Goal: Communication & Community: Answer question/provide support

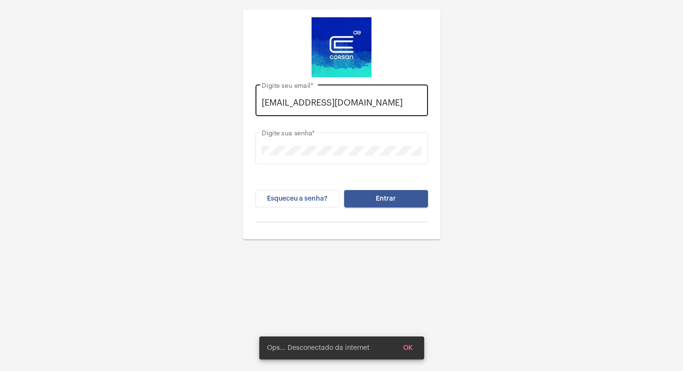
click at [423, 101] on div "[EMAIL_ADDRESS][DOMAIN_NAME] Digite seu email *" at bounding box center [342, 99] width 173 height 34
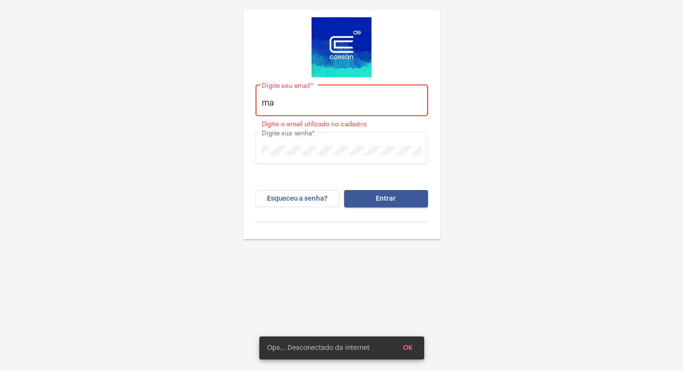
type input "m"
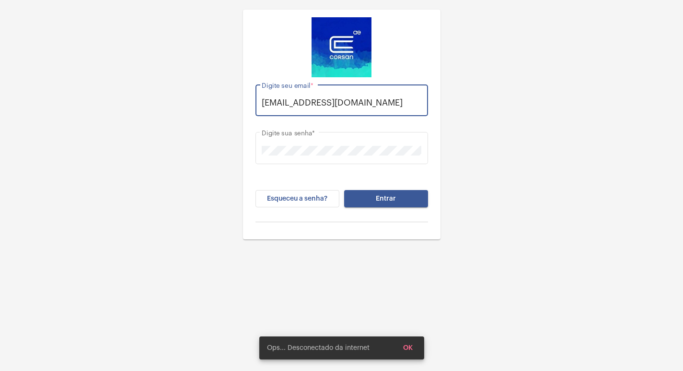
scroll to position [0, 8]
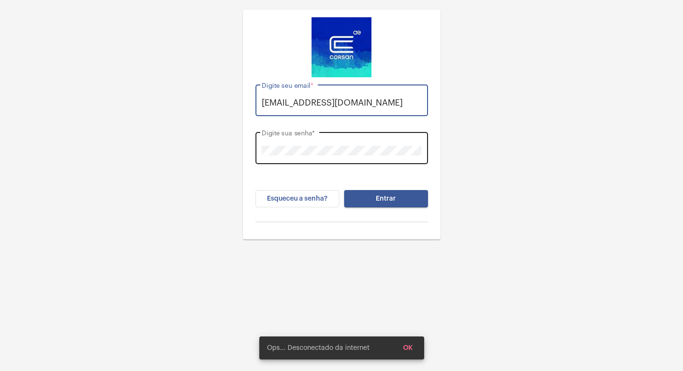
type input "[EMAIL_ADDRESS][DOMAIN_NAME]"
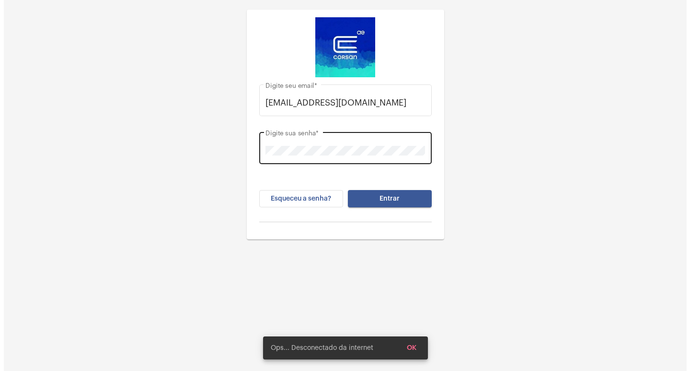
scroll to position [0, 0]
click at [348, 137] on div "Digite sua senha *" at bounding box center [342, 147] width 160 height 34
click at [96, 346] on div "[EMAIL_ADDRESS][DOMAIN_NAME] Digite seu email * Digite sua senha * Esqueceu a s…" at bounding box center [341, 203] width 683 height 407
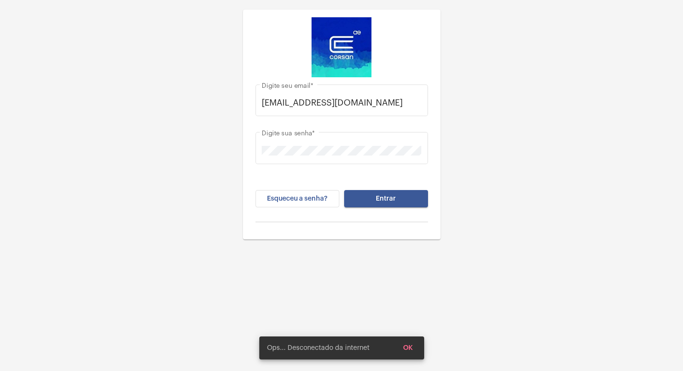
click at [368, 200] on button "Entrar" at bounding box center [386, 198] width 84 height 17
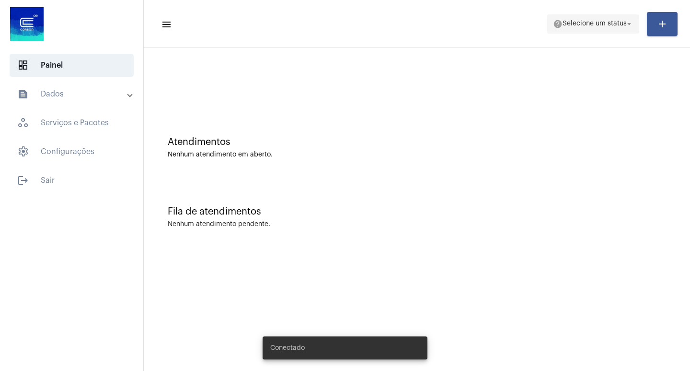
click at [598, 26] on span "Selecione um status" at bounding box center [595, 24] width 64 height 7
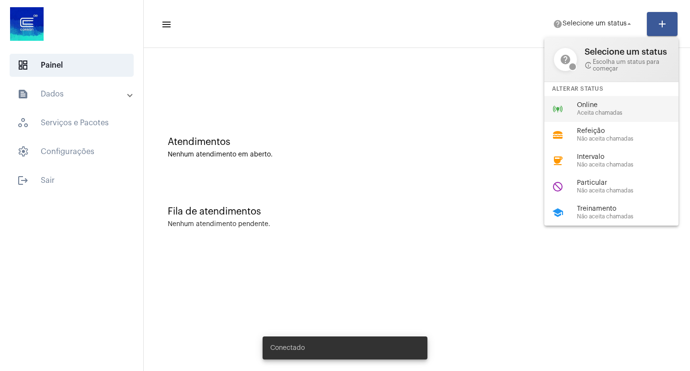
click at [614, 115] on span "Aceita chamadas" at bounding box center [631, 113] width 109 height 6
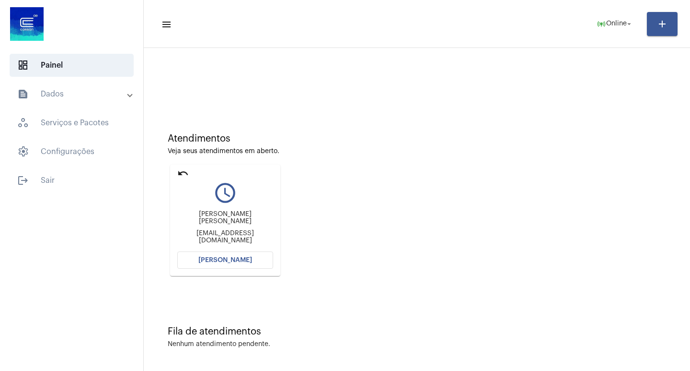
scroll to position [4, 0]
click at [263, 263] on button "[PERSON_NAME]" at bounding box center [225, 258] width 96 height 17
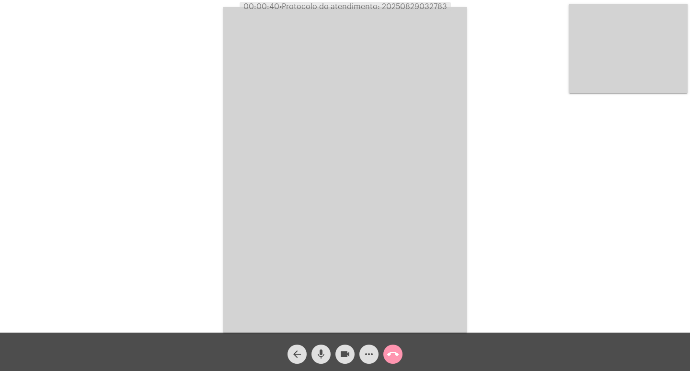
click at [251, 221] on video at bounding box center [345, 169] width 244 height 325
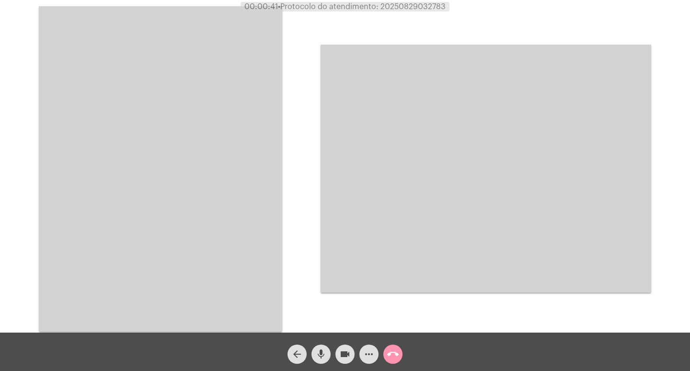
click at [212, 165] on video at bounding box center [161, 168] width 244 height 325
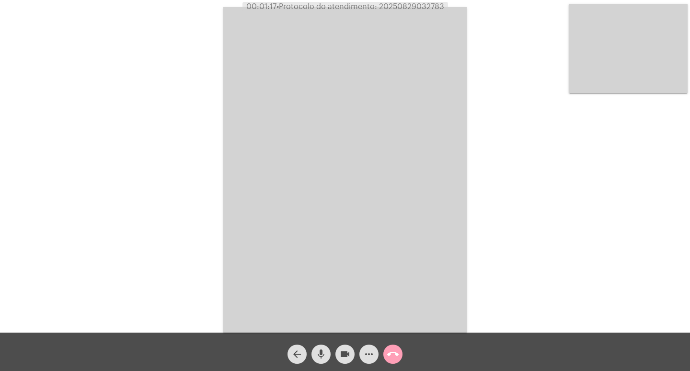
click at [385, 358] on button "call_end" at bounding box center [393, 353] width 19 height 19
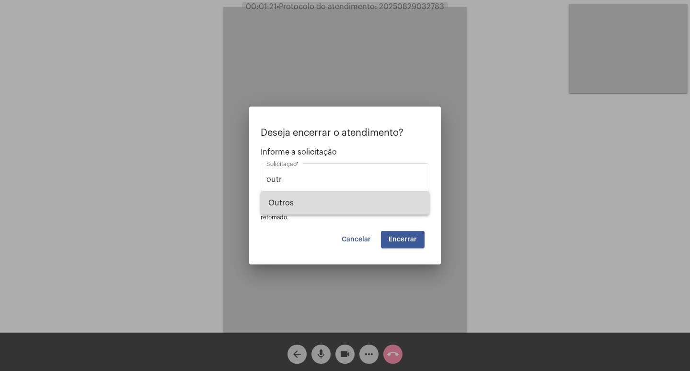
click at [366, 198] on span "Outros" at bounding box center [344, 202] width 153 height 23
type input "Outros"
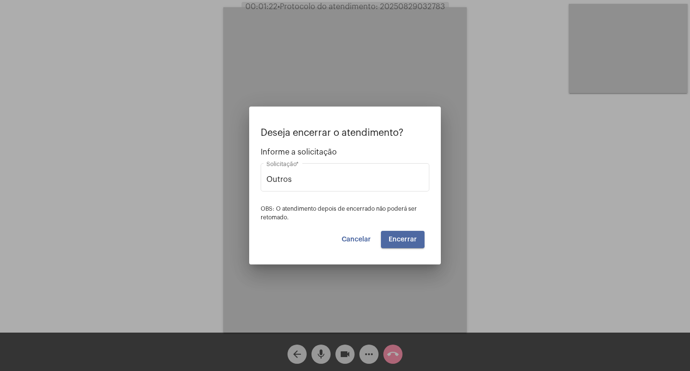
click at [387, 238] on button "Encerrar" at bounding box center [403, 239] width 44 height 17
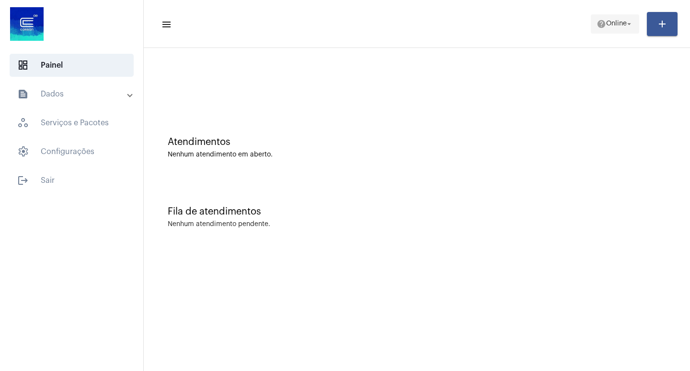
click at [628, 31] on span "help Online arrow_drop_down" at bounding box center [615, 23] width 37 height 17
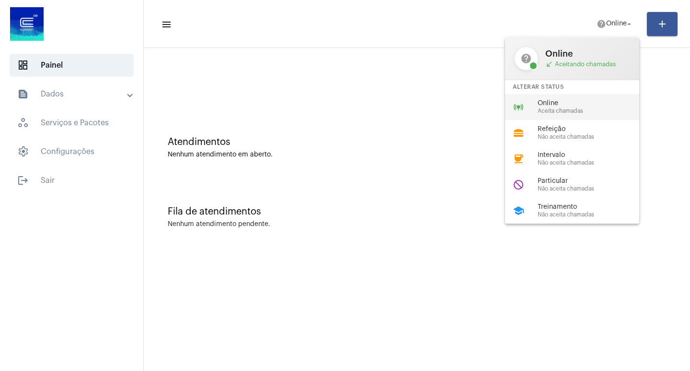
click at [596, 115] on div "online_prediction Online Aceita chamadas" at bounding box center [580, 107] width 150 height 26
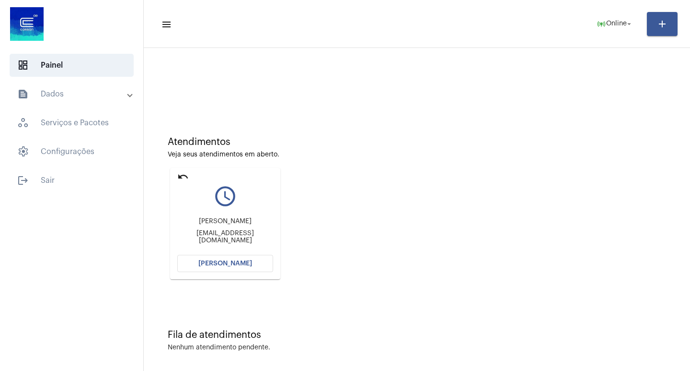
click at [258, 256] on button "[PERSON_NAME]" at bounding box center [225, 263] width 96 height 17
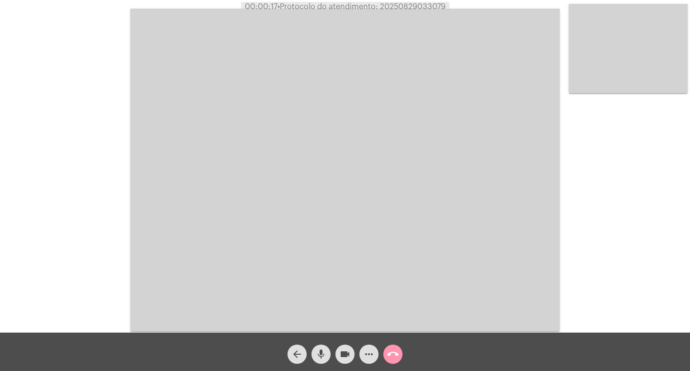
click at [334, 351] on div "videocam" at bounding box center [345, 351] width 24 height 24
click at [334, 351] on div "videocam_off" at bounding box center [345, 351] width 24 height 24
click at [491, 170] on video at bounding box center [345, 170] width 430 height 322
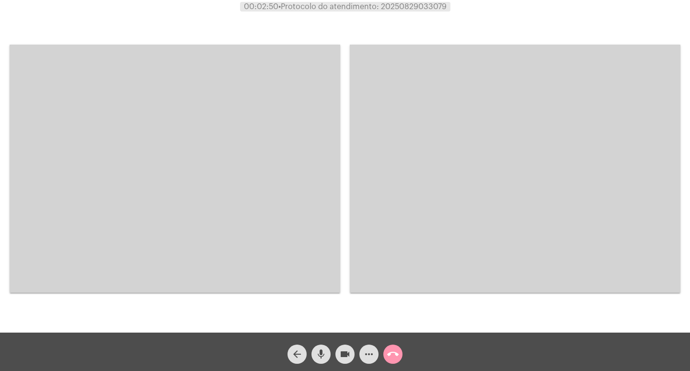
click at [281, 188] on video at bounding box center [175, 169] width 331 height 248
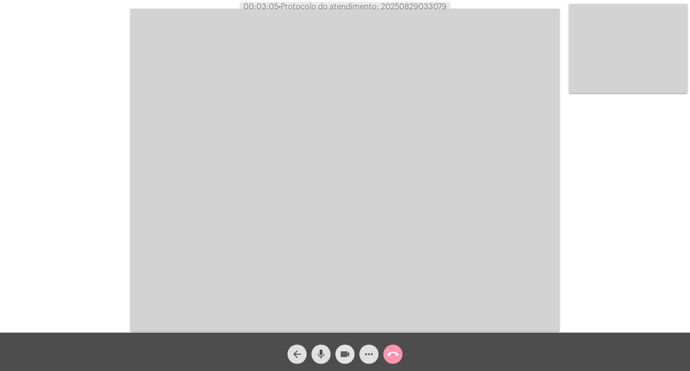
click at [342, 349] on mat-icon "videocam" at bounding box center [345, 354] width 12 height 12
click at [342, 349] on mat-icon "videocam_off" at bounding box center [345, 354] width 12 height 12
click at [367, 362] on span "more_horiz" at bounding box center [369, 353] width 12 height 19
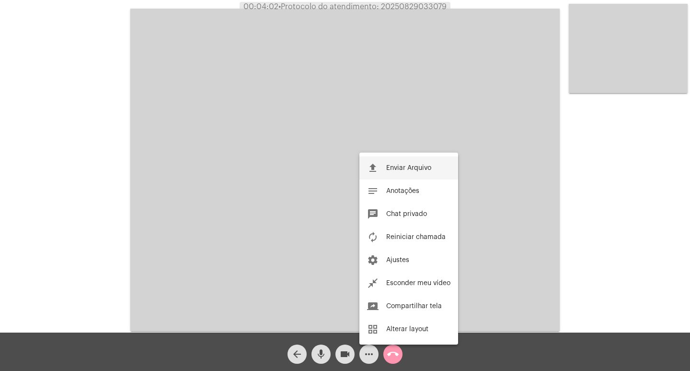
click at [429, 172] on button "file_upload Enviar Arquivo" at bounding box center [409, 167] width 99 height 23
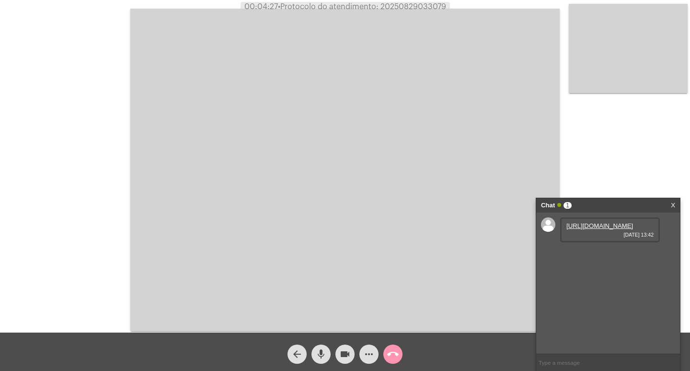
click at [596, 229] on link "[URL][DOMAIN_NAME]" at bounding box center [600, 225] width 67 height 7
click at [334, 360] on div "videocam" at bounding box center [345, 351] width 24 height 24
click at [344, 359] on mat-icon "videocam_off" at bounding box center [345, 354] width 12 height 12
click at [349, 357] on mat-icon "videocam" at bounding box center [345, 354] width 12 height 12
click at [349, 357] on mat-icon "videocam_off" at bounding box center [345, 354] width 12 height 12
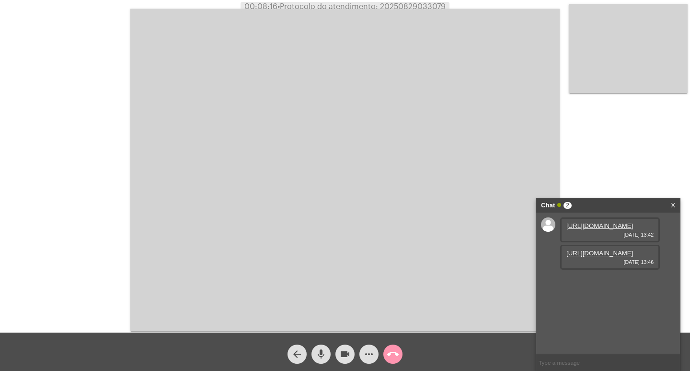
click at [602, 256] on link "[URL][DOMAIN_NAME]" at bounding box center [600, 252] width 67 height 7
click at [671, 210] on link "X" at bounding box center [673, 205] width 4 height 14
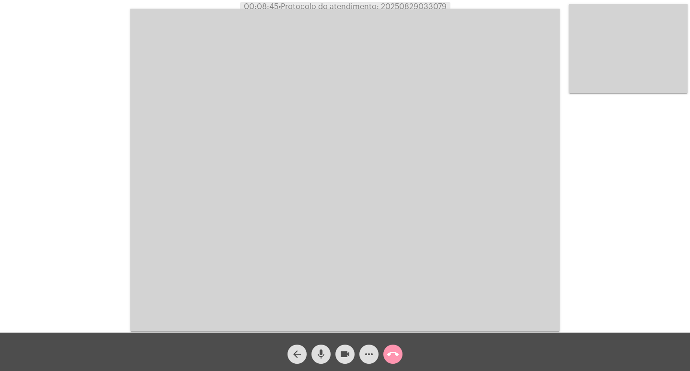
click at [347, 360] on span "videocam" at bounding box center [345, 353] width 12 height 19
click at [346, 352] on mat-icon "videocam_off" at bounding box center [345, 354] width 12 height 12
click at [349, 357] on mat-icon "videocam" at bounding box center [345, 354] width 12 height 12
click at [349, 357] on mat-icon "videocam_off" at bounding box center [345, 354] width 12 height 12
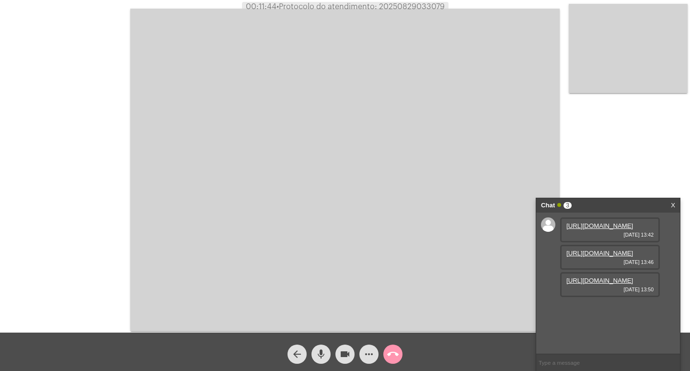
scroll to position [8, 0]
click at [583, 284] on link "[URL][DOMAIN_NAME]" at bounding box center [600, 280] width 67 height 7
click at [400, 21] on video at bounding box center [345, 170] width 430 height 322
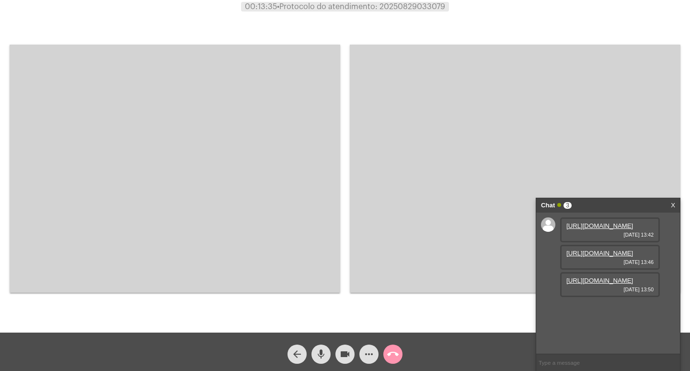
click at [349, 359] on mat-icon "videocam" at bounding box center [345, 354] width 12 height 12
click at [343, 354] on mat-icon "videocam_off" at bounding box center [345, 354] width 12 height 12
click at [674, 204] on link "X" at bounding box center [673, 205] width 4 height 14
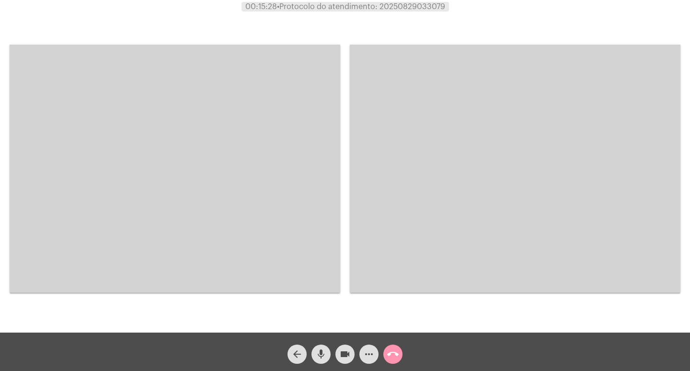
click at [324, 240] on video at bounding box center [175, 169] width 331 height 248
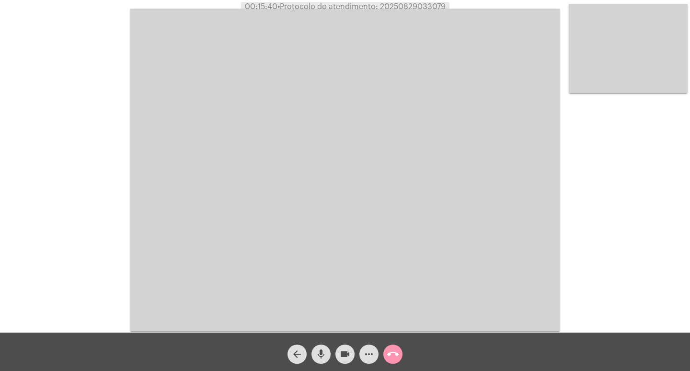
click at [395, 356] on mat-icon "call_end" at bounding box center [393, 354] width 12 height 12
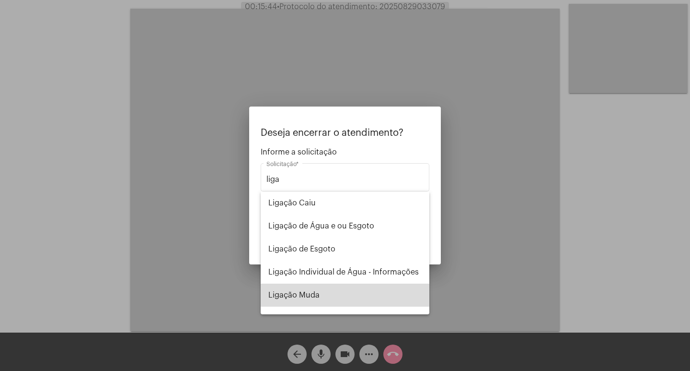
click at [374, 292] on span "Ligação Muda" at bounding box center [344, 294] width 153 height 23
type input "Ligação Muda"
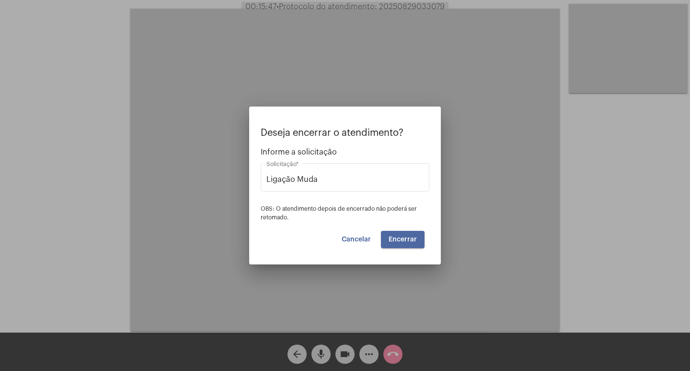
click at [412, 243] on button "Encerrar" at bounding box center [403, 239] width 44 height 17
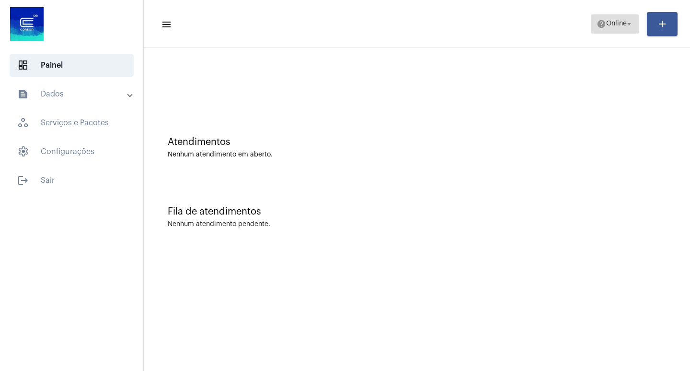
click at [591, 32] on button "help Online arrow_drop_down" at bounding box center [615, 23] width 48 height 19
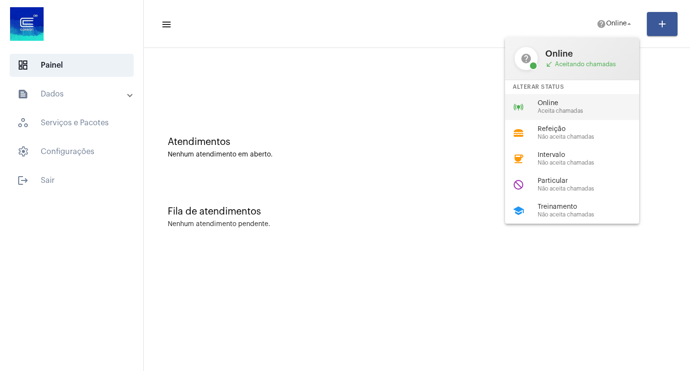
click at [607, 114] on span "Aceita chamadas" at bounding box center [592, 111] width 109 height 6
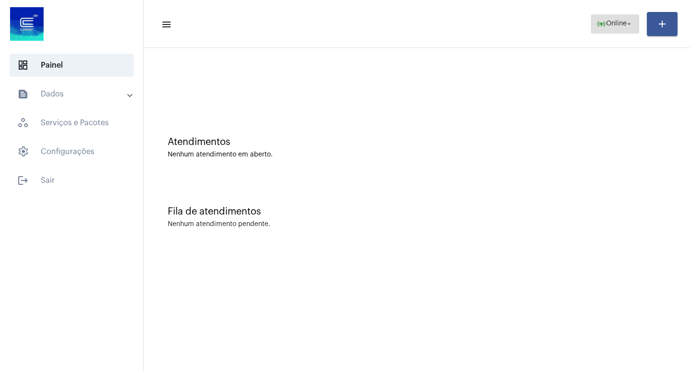
click at [602, 15] on span "online_prediction Online arrow_drop_down" at bounding box center [615, 23] width 37 height 17
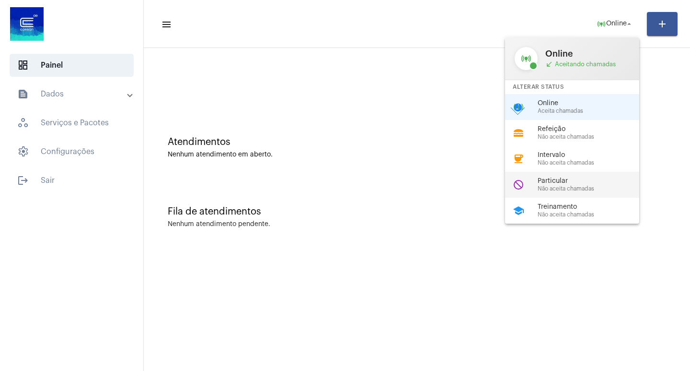
click at [602, 185] on div "Particular Não aceita chamadas" at bounding box center [592, 184] width 109 height 14
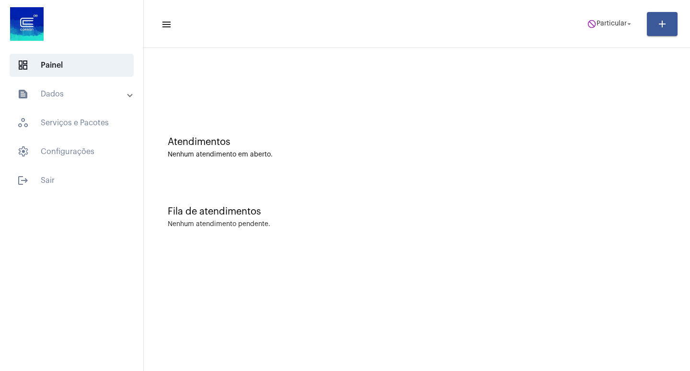
click at [602, 39] on mat-toolbar "menu do_not_disturb Particular arrow_drop_down add" at bounding box center [417, 24] width 546 height 48
click at [602, 38] on mat-toolbar-row "menu do_not_disturb Particular arrow_drop_down add" at bounding box center [417, 24] width 546 height 31
click at [605, 35] on mat-toolbar-row "menu do_not_disturb Particular arrow_drop_down add" at bounding box center [417, 24] width 546 height 31
click at [610, 30] on span "do_not_disturb Particular arrow_drop_down" at bounding box center [610, 23] width 46 height 17
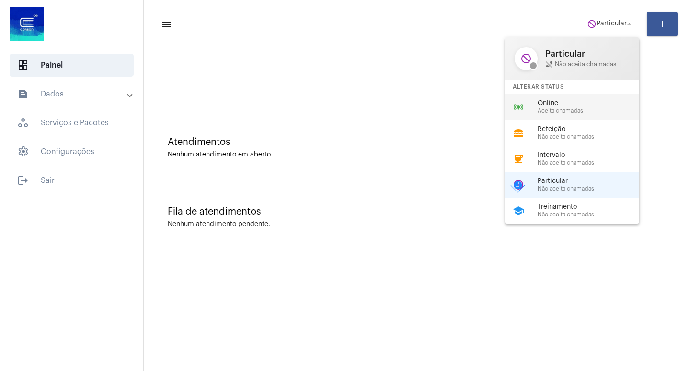
click at [600, 102] on span "Online" at bounding box center [592, 103] width 109 height 7
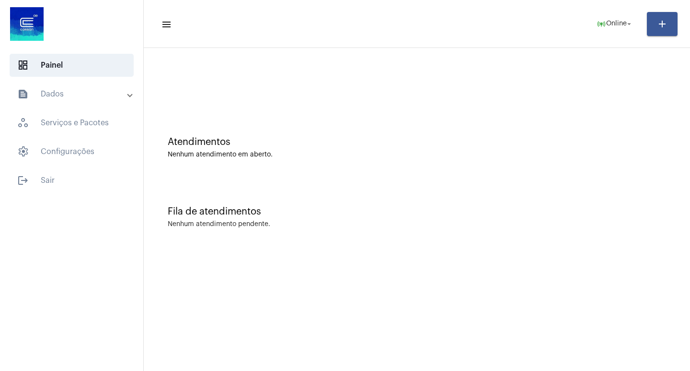
click at [615, 35] on mat-toolbar-row "menu online_prediction Online arrow_drop_down add" at bounding box center [417, 24] width 546 height 31
click at [609, 28] on span "online_prediction Online arrow_drop_down" at bounding box center [615, 23] width 37 height 17
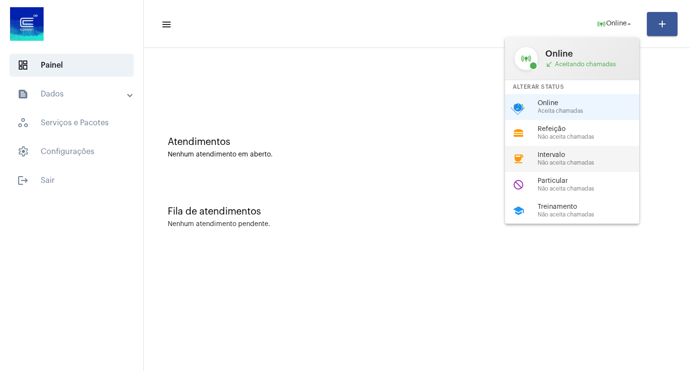
click at [580, 163] on span "Não aceita chamadas" at bounding box center [592, 163] width 109 height 6
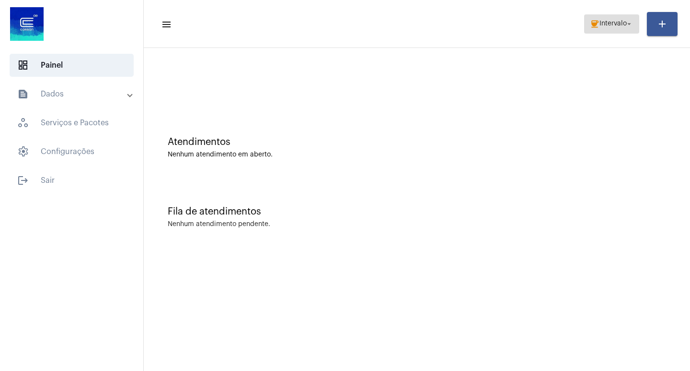
click at [604, 19] on span "coffee Intervalo arrow_drop_down" at bounding box center [612, 23] width 44 height 17
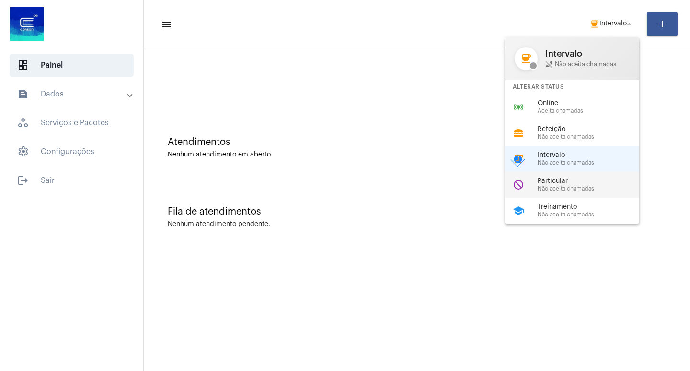
click at [596, 193] on div "do_not_disturb Particular Não aceita chamadas" at bounding box center [580, 185] width 150 height 26
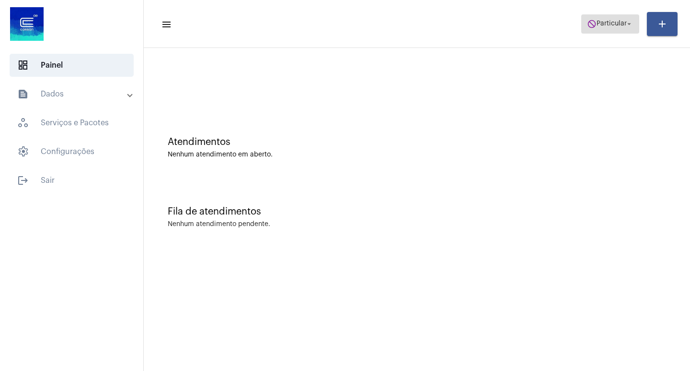
click at [616, 28] on span "do_not_disturb Particular arrow_drop_down" at bounding box center [610, 23] width 46 height 17
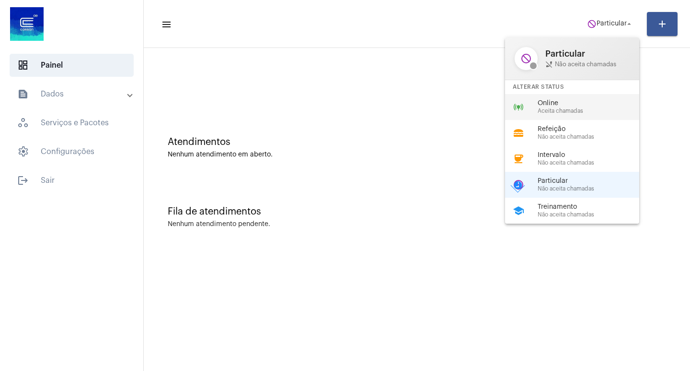
click at [593, 105] on span "Online" at bounding box center [592, 103] width 109 height 7
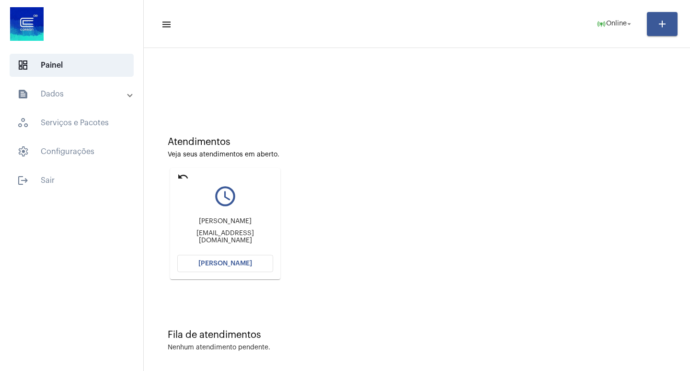
click at [195, 262] on button "[PERSON_NAME]" at bounding box center [225, 263] width 96 height 17
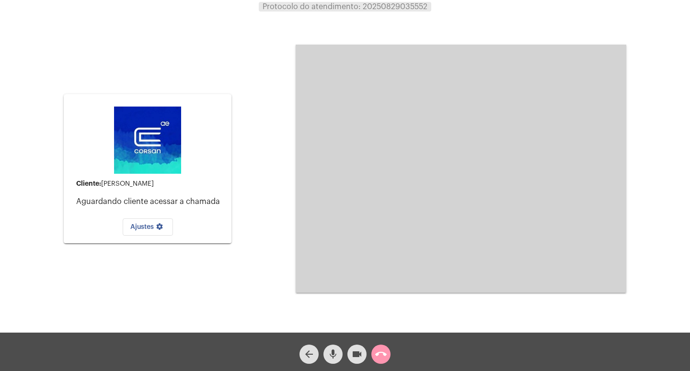
click at [226, 199] on mat-card "Cliente: [PERSON_NAME] Aguardando cliente acessar a chamada Ajustes settings" at bounding box center [148, 168] width 168 height 149
click at [388, 355] on button "call_end" at bounding box center [381, 353] width 19 height 19
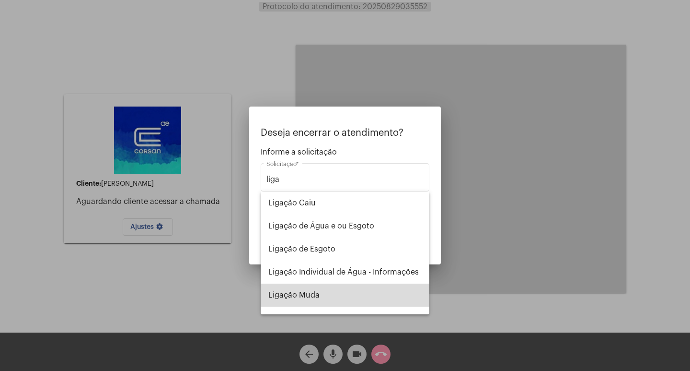
click at [362, 302] on span "Ligação Muda" at bounding box center [344, 294] width 153 height 23
type input "Ligação Muda"
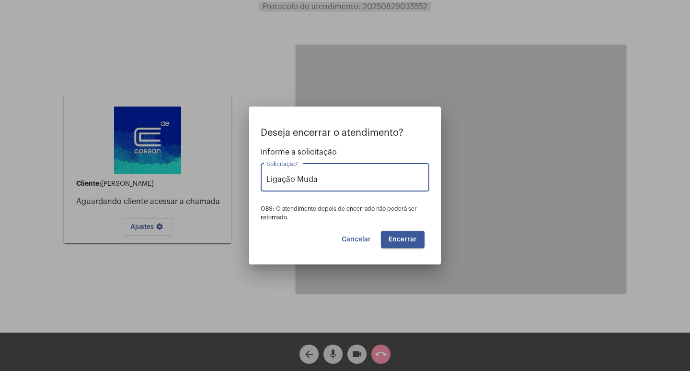
click at [418, 235] on button "Encerrar" at bounding box center [403, 239] width 44 height 17
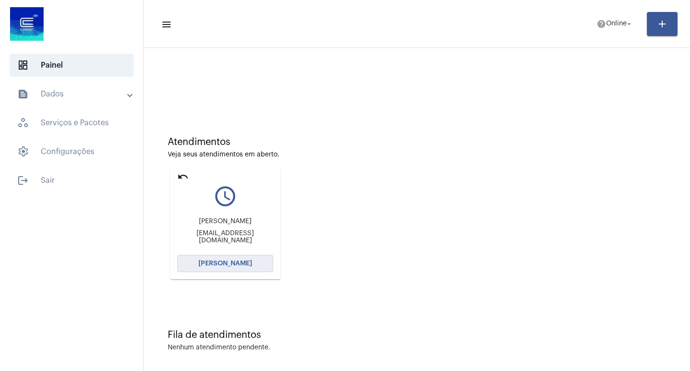
click at [256, 263] on button "[PERSON_NAME]" at bounding box center [225, 263] width 96 height 17
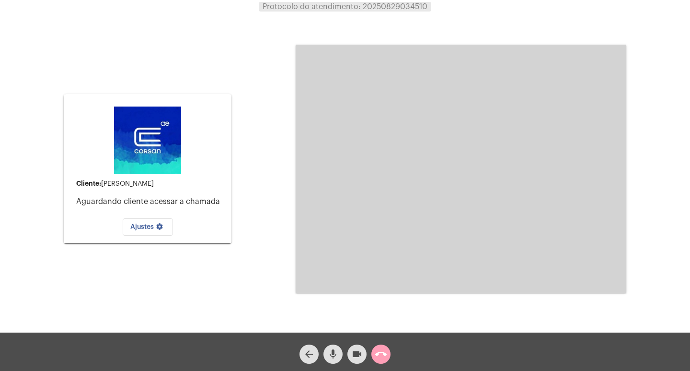
click at [377, 346] on span "call_end" at bounding box center [381, 353] width 12 height 19
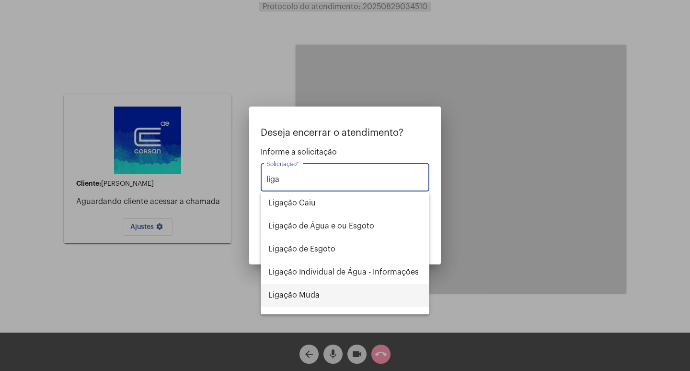
click at [367, 291] on span "Ligação Muda" at bounding box center [344, 294] width 153 height 23
type input "Ligação Muda"
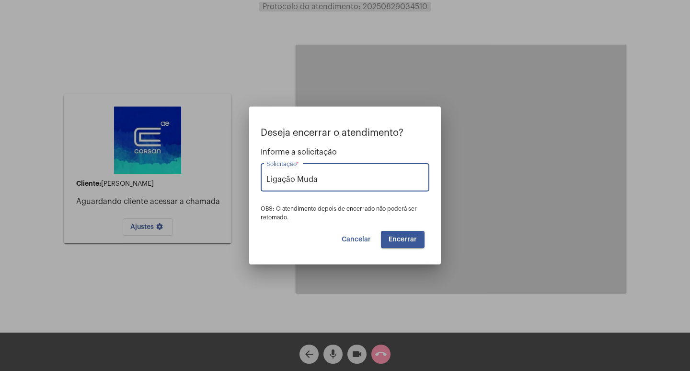
click at [414, 243] on button "Encerrar" at bounding box center [403, 239] width 44 height 17
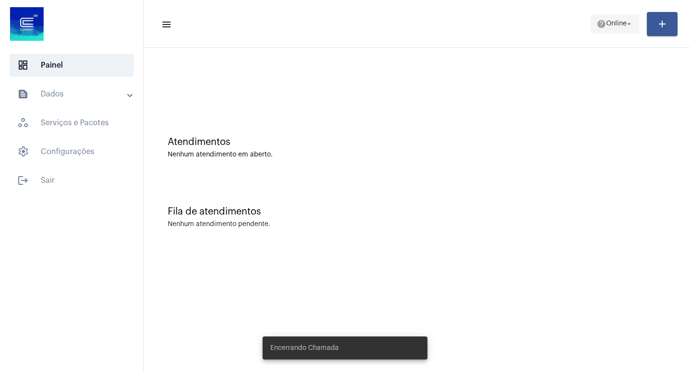
click at [617, 27] on span "Online" at bounding box center [616, 24] width 21 height 7
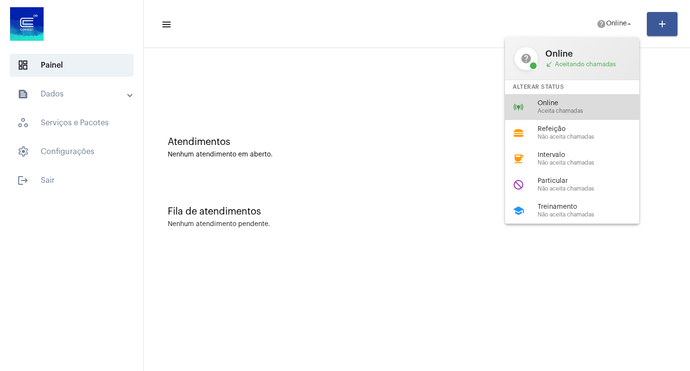
click at [593, 115] on div "online_prediction Online Aceita chamadas" at bounding box center [580, 107] width 150 height 26
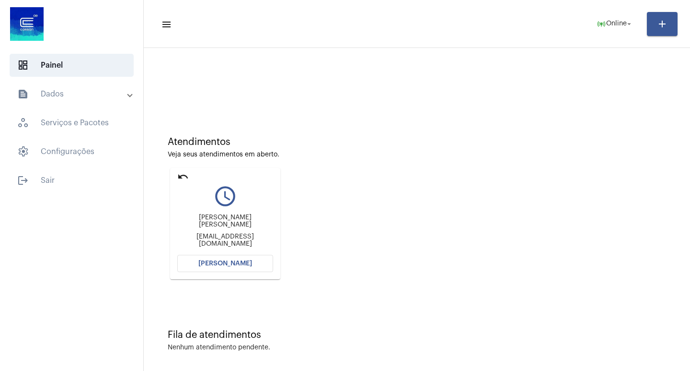
click at [243, 255] on button "[PERSON_NAME]" at bounding box center [225, 263] width 96 height 17
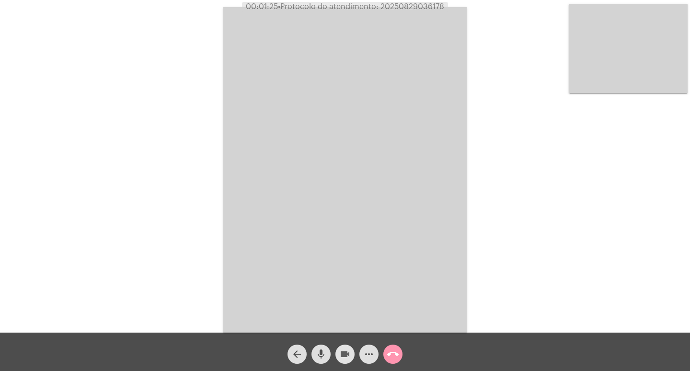
click at [350, 347] on span "videocam" at bounding box center [345, 353] width 12 height 19
click at [346, 351] on mat-icon "videocam_off" at bounding box center [345, 354] width 12 height 12
click at [397, 12] on video at bounding box center [345, 169] width 244 height 325
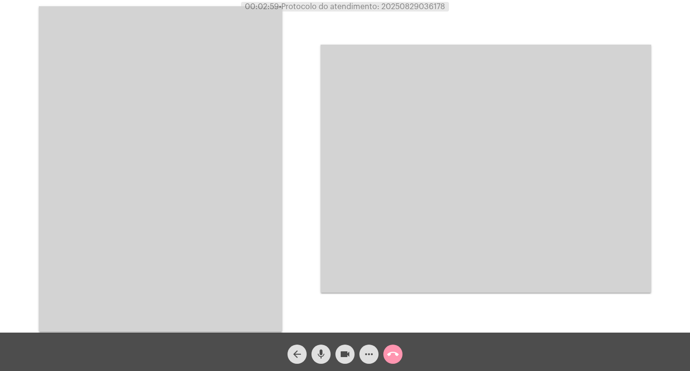
click at [397, 11] on span "00:02:59 • Protocolo do atendimento: 20250829036178" at bounding box center [345, 7] width 208 height 10
click at [220, 132] on video at bounding box center [161, 168] width 244 height 325
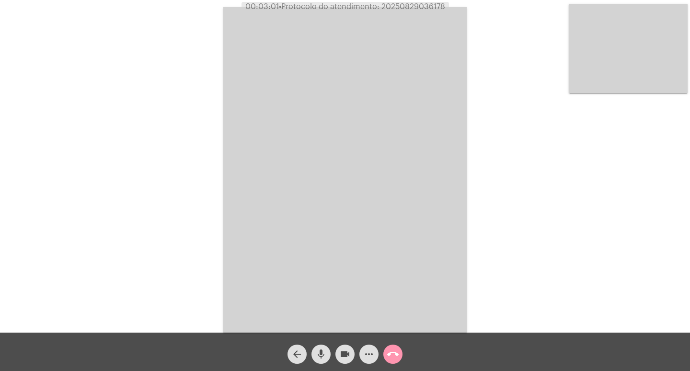
click at [420, 8] on span "• Protocolo do atendimento: 20250829036178" at bounding box center [362, 7] width 166 height 8
copy span "20250829036178"
click at [167, 110] on div "Acessando Câmera e Microfone..." at bounding box center [345, 168] width 688 height 332
click at [270, 111] on video at bounding box center [345, 169] width 244 height 325
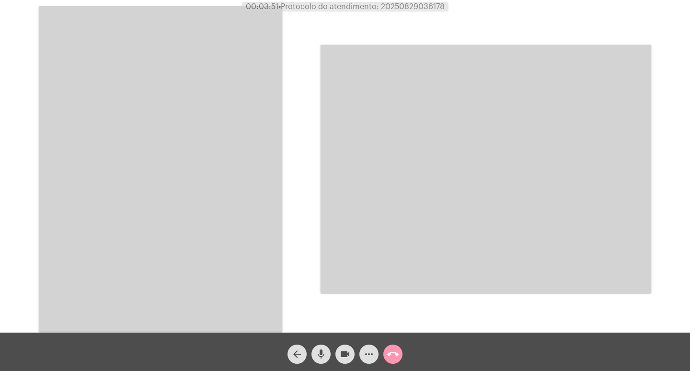
click at [236, 141] on video at bounding box center [161, 168] width 244 height 325
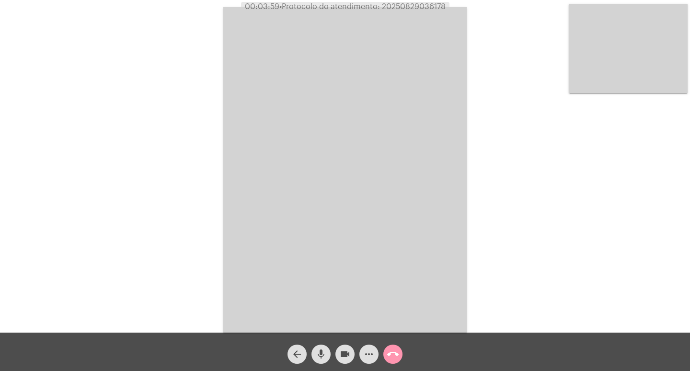
click at [393, 352] on mat-icon "call_end" at bounding box center [393, 354] width 12 height 12
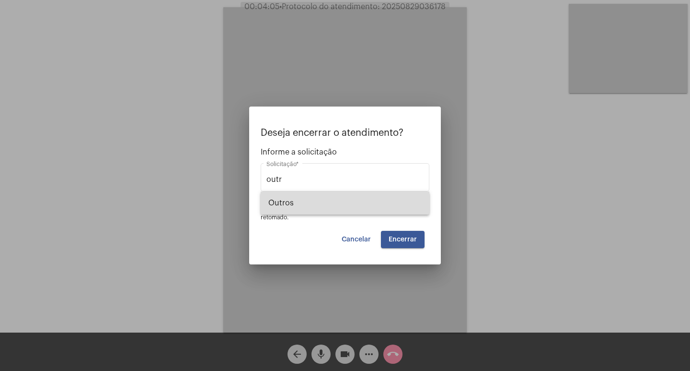
click at [284, 201] on span "Outros" at bounding box center [344, 202] width 153 height 23
type input "Outros"
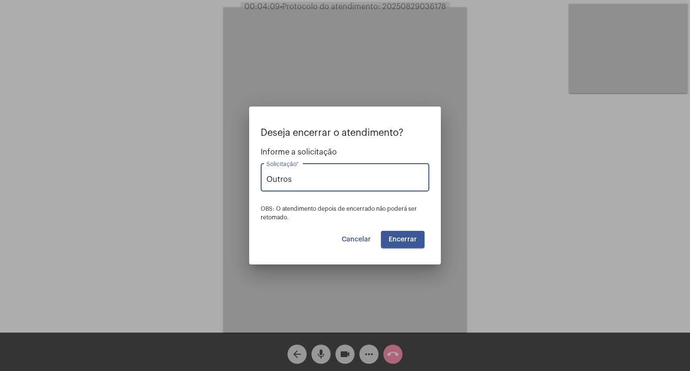
click at [413, 241] on span "Encerrar" at bounding box center [403, 239] width 28 height 7
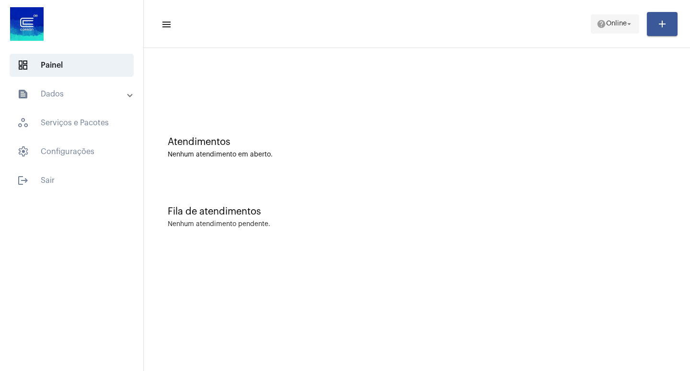
click at [606, 24] on span "Online" at bounding box center [616, 24] width 21 height 7
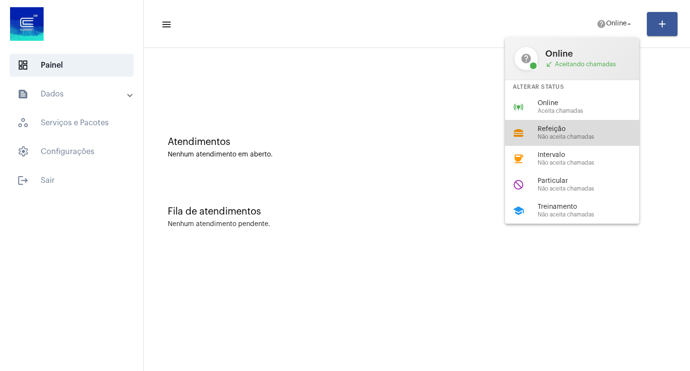
click at [567, 120] on div "lunch_dining Refeição Não aceita chamadas" at bounding box center [580, 133] width 150 height 26
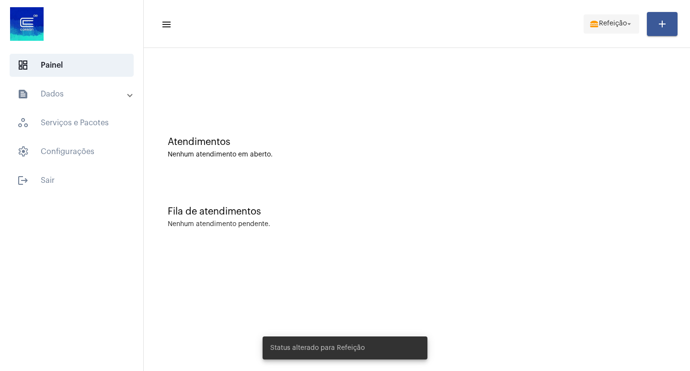
click at [598, 28] on span "lunch_dining Refeição arrow_drop_down" at bounding box center [612, 23] width 44 height 17
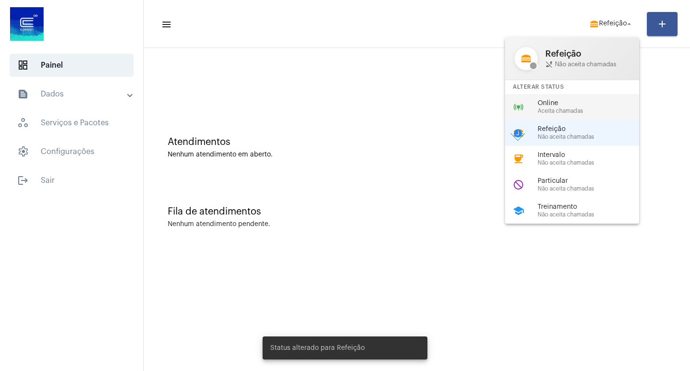
click at [582, 98] on div "online_prediction Online Aceita chamadas" at bounding box center [580, 107] width 150 height 26
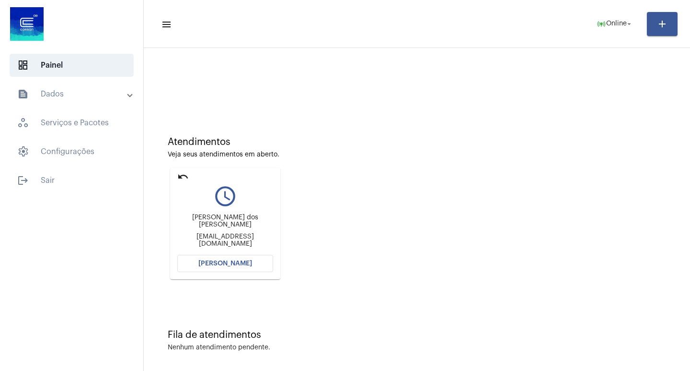
click at [204, 262] on span "[PERSON_NAME]" at bounding box center [225, 263] width 54 height 7
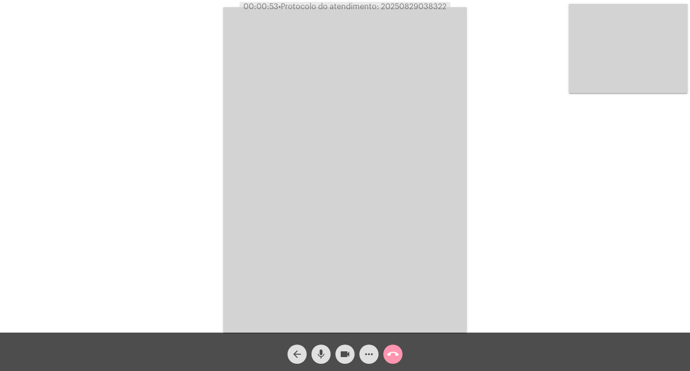
click at [175, 142] on div "Acessando Câmera e Microfone..." at bounding box center [345, 168] width 688 height 332
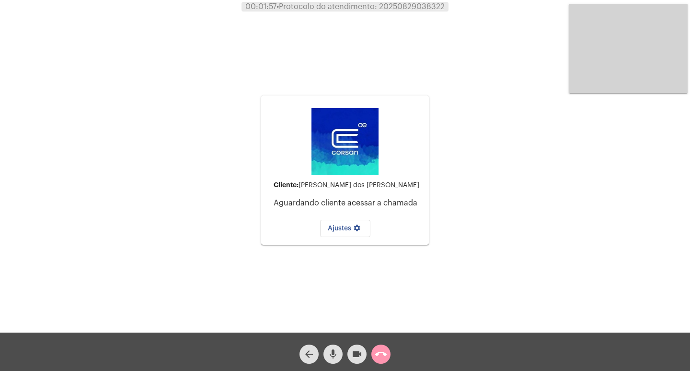
click at [393, 354] on div "arrow_back mic videocam call_end" at bounding box center [345, 351] width 690 height 38
click at [382, 354] on mat-icon "call_end" at bounding box center [381, 354] width 12 height 12
click at [385, 360] on mat-icon "call_end" at bounding box center [381, 354] width 12 height 12
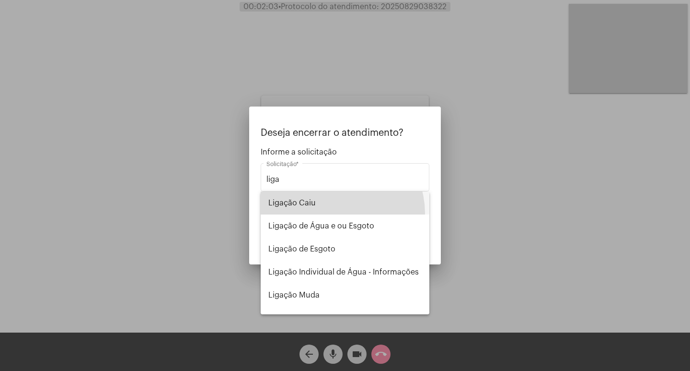
click at [338, 213] on span "Ligação Caiu" at bounding box center [344, 202] width 153 height 23
type input "Ligação Caiu"
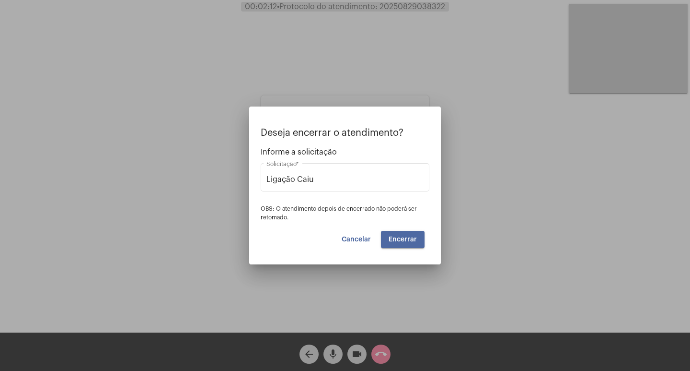
click at [404, 242] on span "Encerrar" at bounding box center [403, 239] width 28 height 7
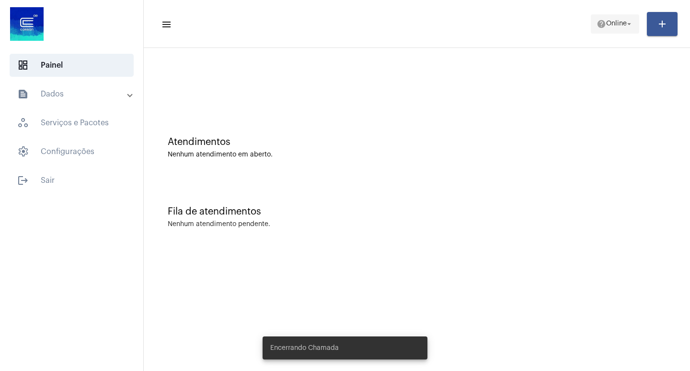
click at [612, 27] on span "help Online arrow_drop_down" at bounding box center [615, 23] width 37 height 17
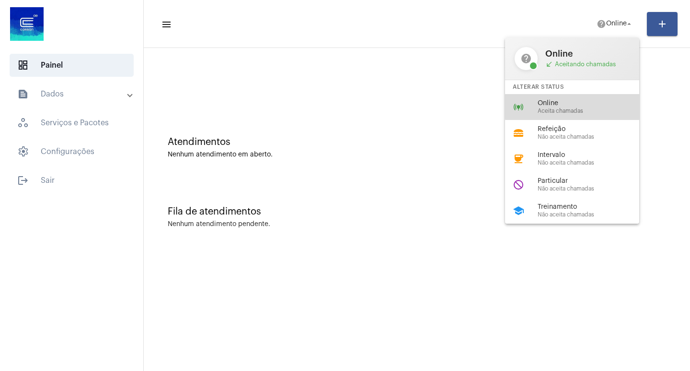
click at [579, 98] on div "online_prediction Online Aceita chamadas" at bounding box center [580, 107] width 150 height 26
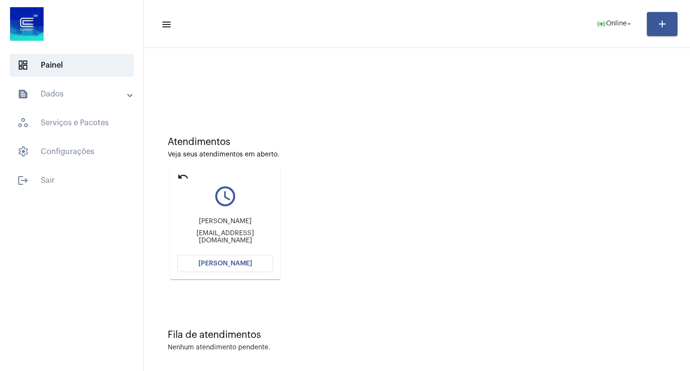
click at [200, 263] on button "[PERSON_NAME]" at bounding box center [225, 263] width 96 height 17
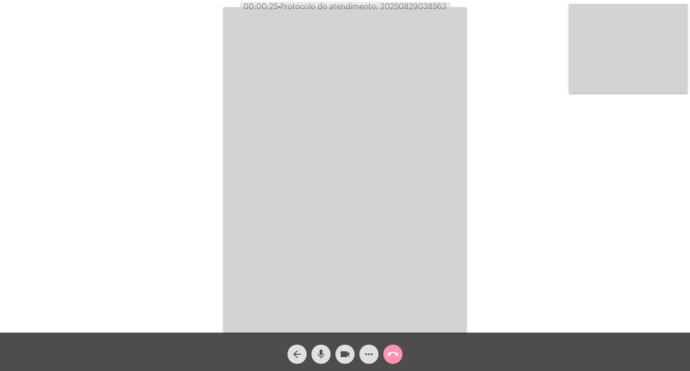
click at [368, 139] on video at bounding box center [345, 169] width 244 height 325
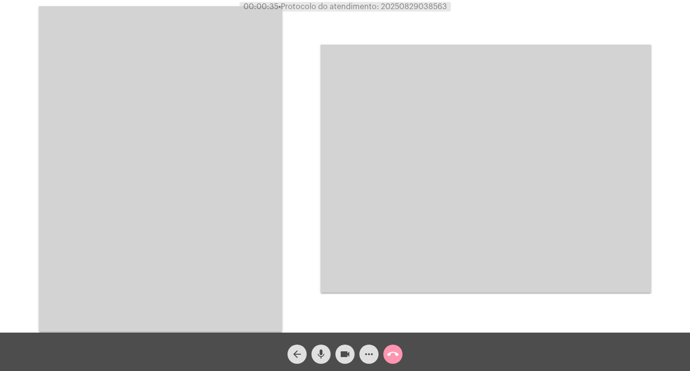
click at [390, 355] on mat-icon "call_end" at bounding box center [393, 354] width 12 height 12
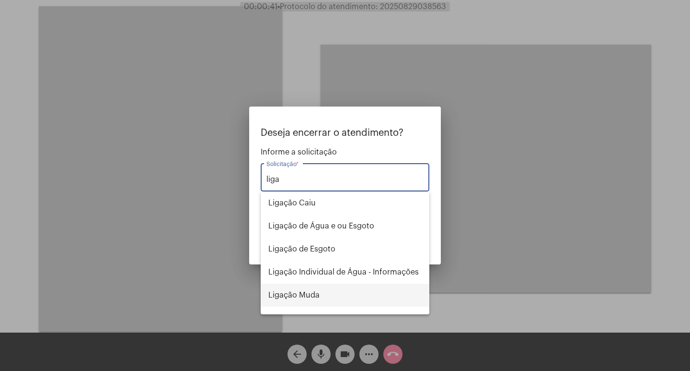
click at [360, 305] on span "Ligação Muda" at bounding box center [344, 294] width 153 height 23
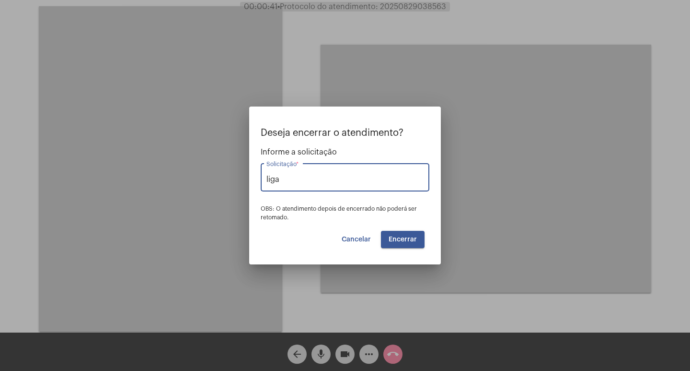
type input "Ligação Muda"
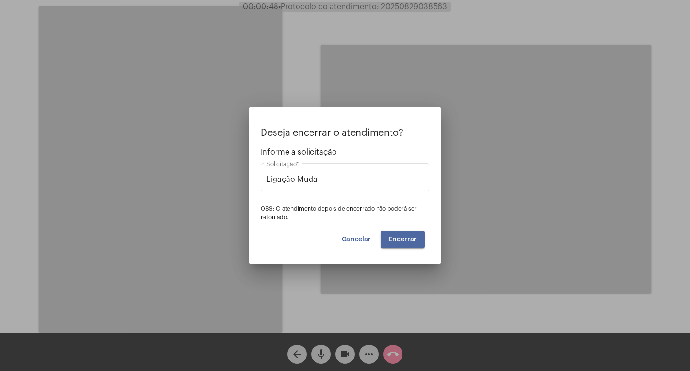
click at [405, 232] on button "Encerrar" at bounding box center [403, 239] width 44 height 17
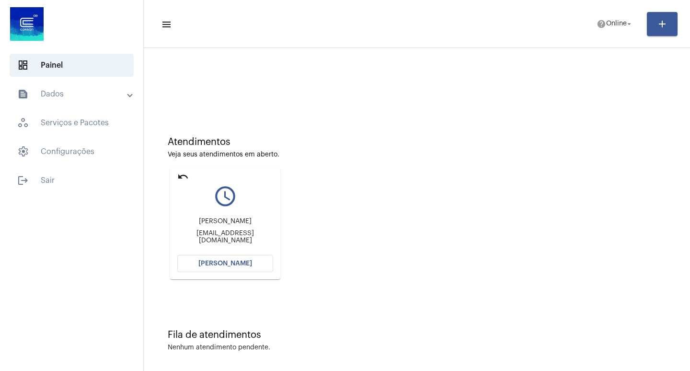
click at [256, 260] on button "[PERSON_NAME]" at bounding box center [225, 263] width 96 height 17
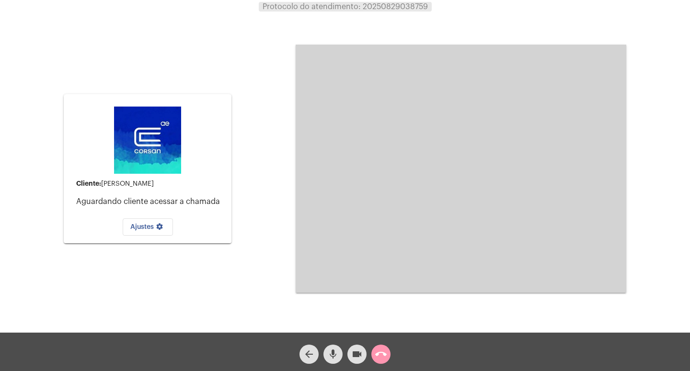
click at [382, 354] on mat-icon "call_end" at bounding box center [381, 354] width 12 height 12
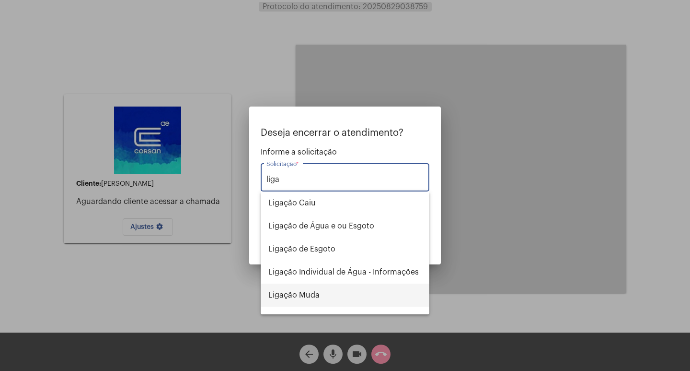
click at [306, 303] on span "Ligação Muda" at bounding box center [344, 294] width 153 height 23
type input "Ligação Muda"
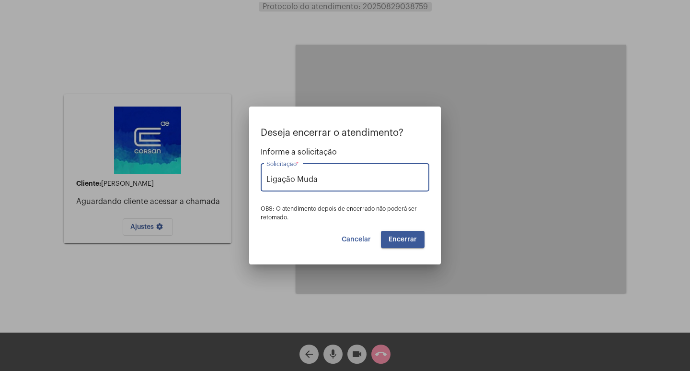
click at [410, 242] on span "Encerrar" at bounding box center [403, 239] width 28 height 7
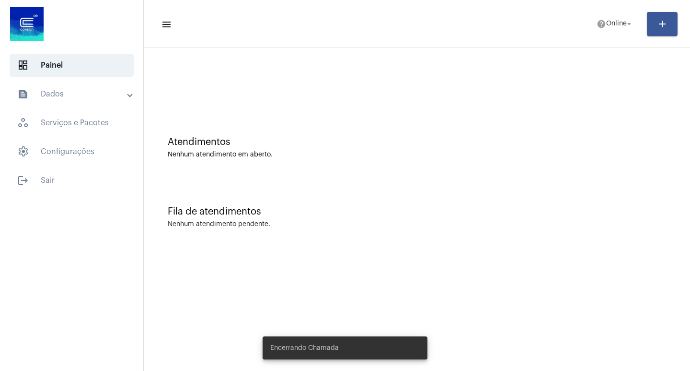
click at [601, 37] on mat-toolbar-row "menu help Online arrow_drop_down add" at bounding box center [417, 24] width 546 height 31
click at [603, 31] on span "help Online arrow_drop_down" at bounding box center [615, 23] width 37 height 17
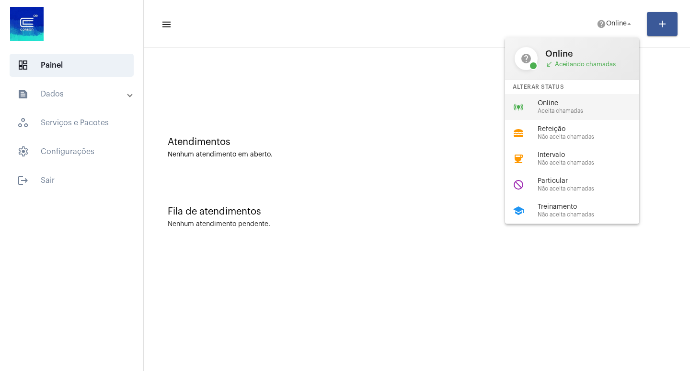
click at [600, 104] on span "Online" at bounding box center [592, 103] width 109 height 7
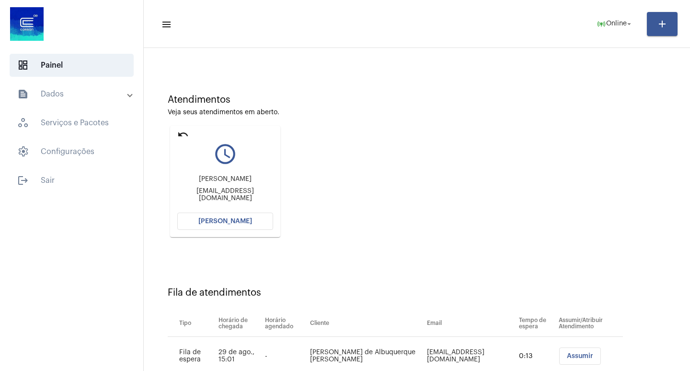
scroll to position [73, 0]
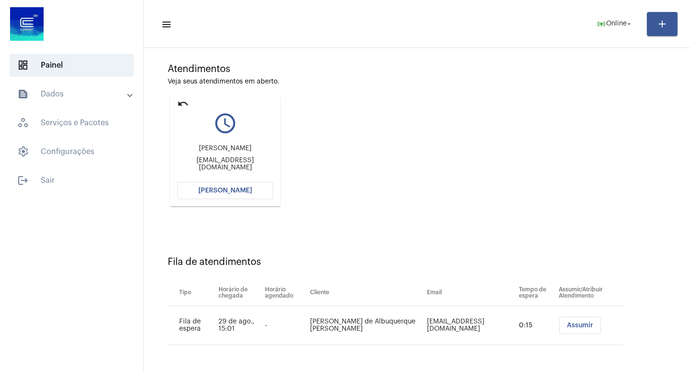
click at [245, 193] on span "[PERSON_NAME]" at bounding box center [225, 190] width 54 height 7
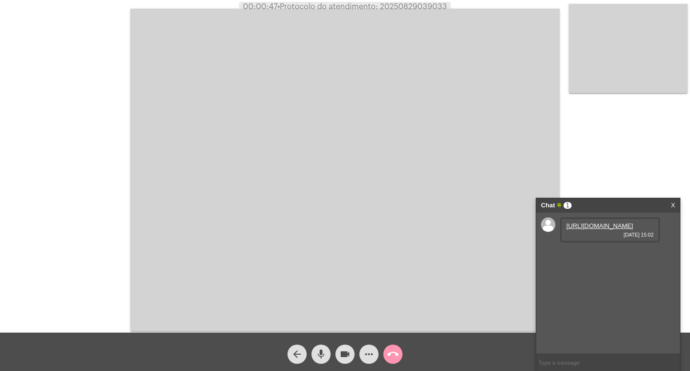
click at [613, 229] on link "[URL][DOMAIN_NAME]" at bounding box center [600, 225] width 67 height 7
click at [596, 256] on link "[URL][DOMAIN_NAME]" at bounding box center [600, 252] width 67 height 7
click at [338, 351] on button "videocam" at bounding box center [345, 353] width 19 height 19
click at [349, 360] on span "videocam_off" at bounding box center [345, 353] width 12 height 19
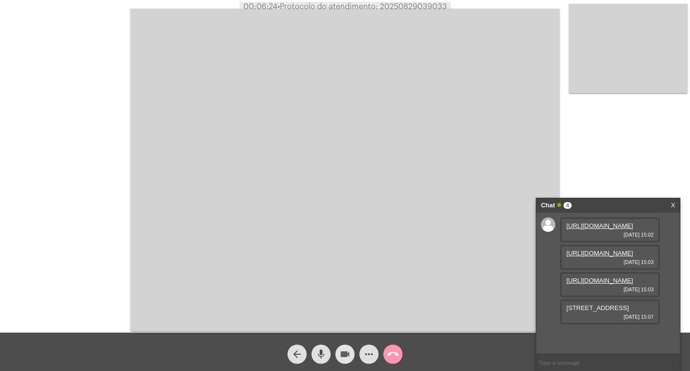
click at [347, 352] on mat-icon "videocam" at bounding box center [345, 354] width 12 height 12
click at [353, 353] on button "videocam_off" at bounding box center [345, 353] width 19 height 19
click at [346, 353] on mat-icon "videocam" at bounding box center [345, 354] width 12 height 12
click at [346, 352] on mat-icon "videocam_off" at bounding box center [345, 354] width 12 height 12
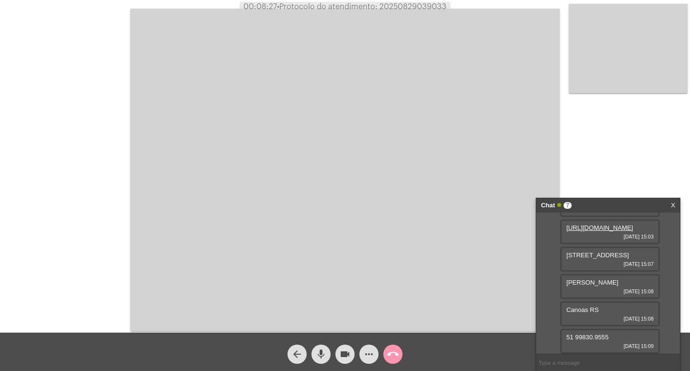
scroll to position [117, 0]
click at [671, 205] on link "X" at bounding box center [673, 205] width 4 height 14
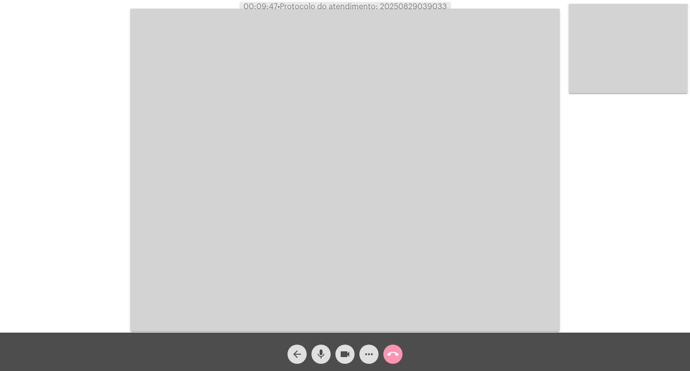
click at [436, 8] on span "• Protocolo do atendimento: 20250829039033" at bounding box center [363, 7] width 170 height 8
copy span "20250829039033"
click at [353, 242] on video at bounding box center [345, 170] width 430 height 322
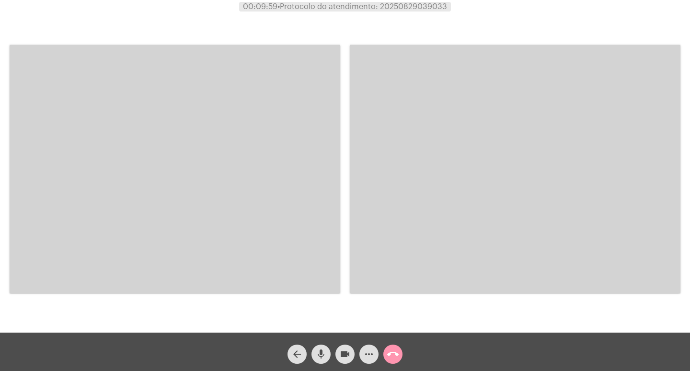
click at [398, 348] on mat-icon "call_end" at bounding box center [393, 354] width 12 height 12
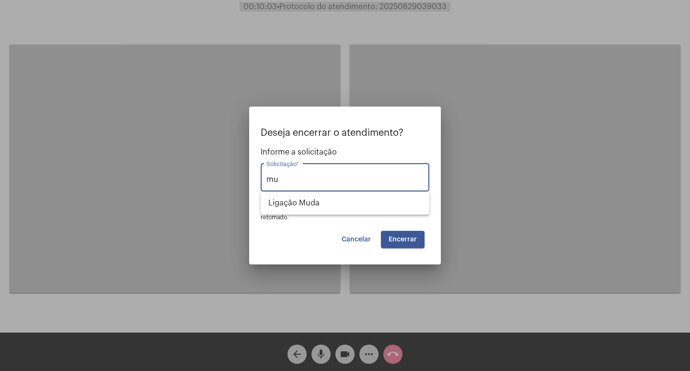
type input "m"
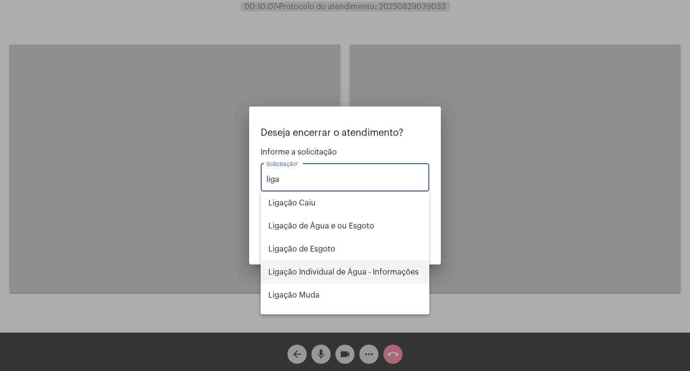
click at [383, 274] on span "Ligação Individual de Água - Informações" at bounding box center [344, 271] width 153 height 23
type input "Ligação Individual de Água - Informações"
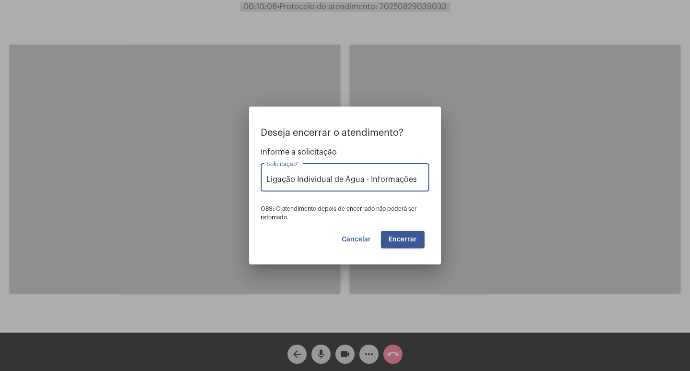
click at [395, 227] on div "Deseja encerrar o atendimento? Informe a solicitação Ligação Individual de Água…" at bounding box center [345, 188] width 169 height 120
click at [401, 244] on button "Encerrar" at bounding box center [403, 239] width 44 height 17
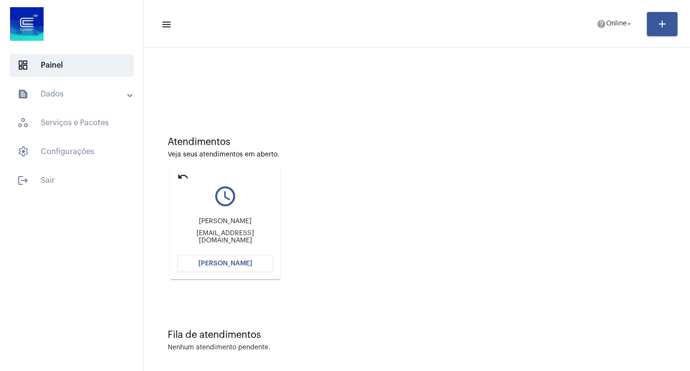
click at [258, 266] on button "[PERSON_NAME]" at bounding box center [225, 263] width 96 height 17
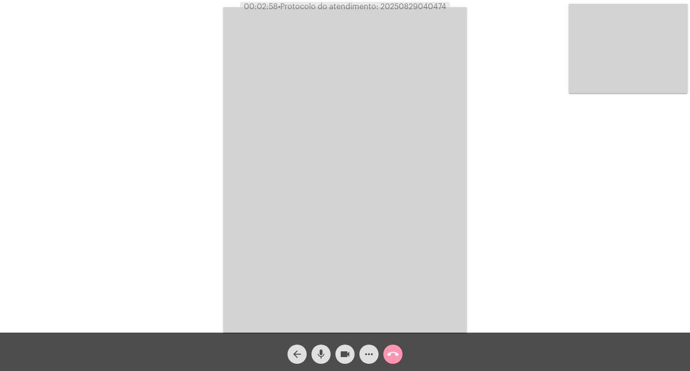
click at [364, 223] on video at bounding box center [345, 169] width 244 height 325
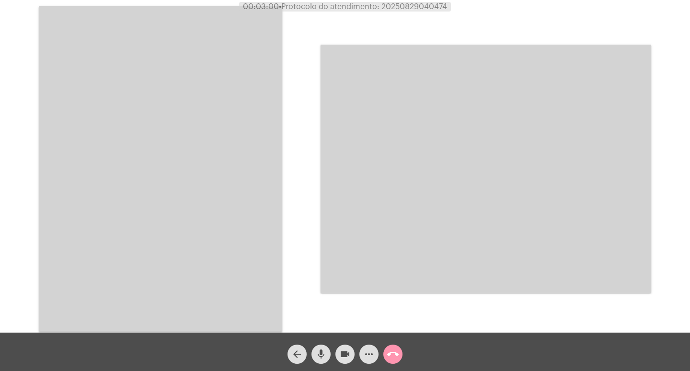
click at [255, 221] on video at bounding box center [161, 168] width 244 height 325
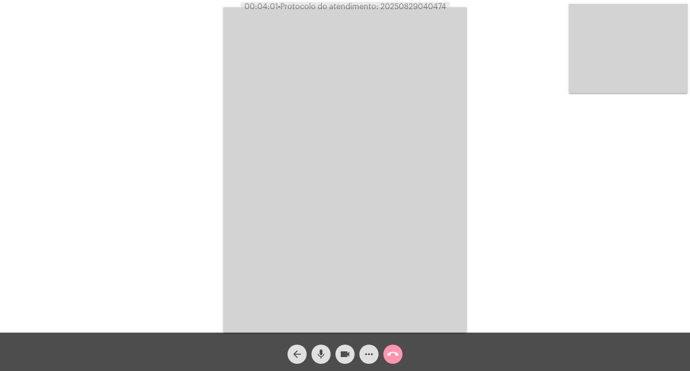
click at [406, 7] on span "• Protocolo do atendimento: 20250829040474" at bounding box center [362, 7] width 168 height 8
click at [406, 7] on span "• Protocolo do atendimento: 20250829040474" at bounding box center [363, 7] width 168 height 8
copy span "20250829040474"
click at [351, 357] on button "videocam" at bounding box center [345, 353] width 19 height 19
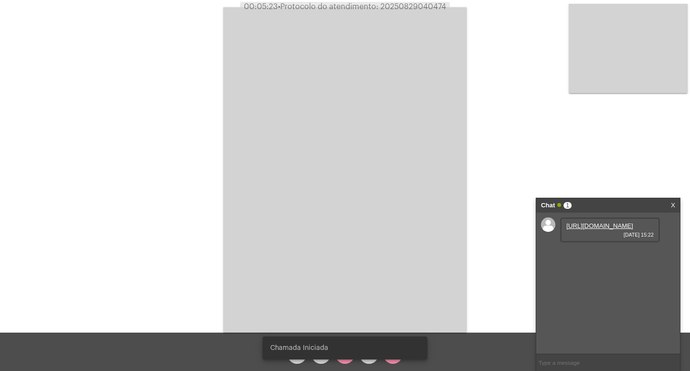
click at [343, 360] on div "Chamada Iniciada" at bounding box center [345, 348] width 188 height 46
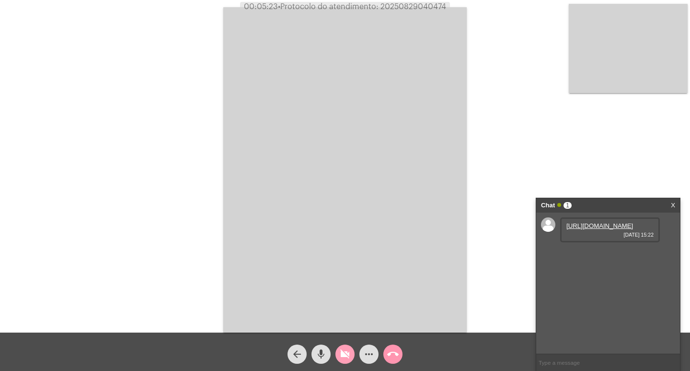
click at [343, 360] on span "videocam_off" at bounding box center [345, 353] width 12 height 19
click at [343, 360] on span "videocam" at bounding box center [345, 353] width 12 height 19
click at [607, 229] on link "[URL][DOMAIN_NAME]" at bounding box center [600, 225] width 67 height 7
click at [346, 348] on span "videocam_off" at bounding box center [345, 353] width 12 height 19
click at [577, 256] on link "[URL][DOMAIN_NAME]" at bounding box center [600, 252] width 67 height 7
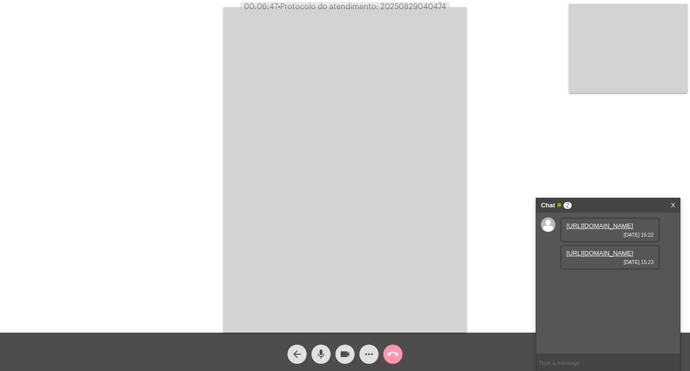
click at [344, 348] on mat-icon "videocam" at bounding box center [345, 354] width 12 height 12
click at [344, 348] on mat-icon "videocam_off" at bounding box center [345, 354] width 12 height 12
click at [415, 7] on span "• Protocolo do atendimento: 20250829040474" at bounding box center [362, 7] width 168 height 8
copy span "20250829040474"
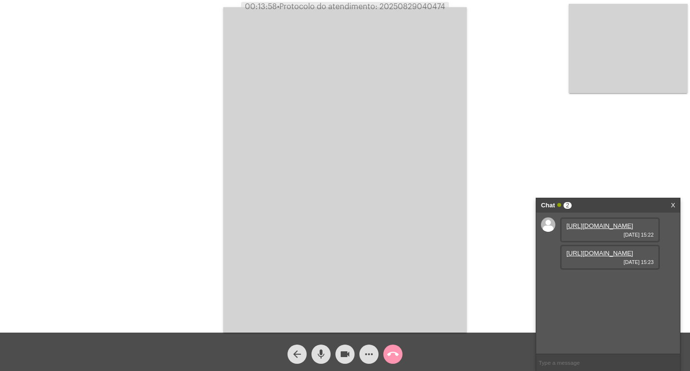
click at [350, 355] on mat-icon "videocam" at bounding box center [345, 354] width 12 height 12
click at [348, 348] on span "videocam_off" at bounding box center [345, 353] width 12 height 19
click at [393, 358] on mat-icon "call_end" at bounding box center [393, 354] width 12 height 12
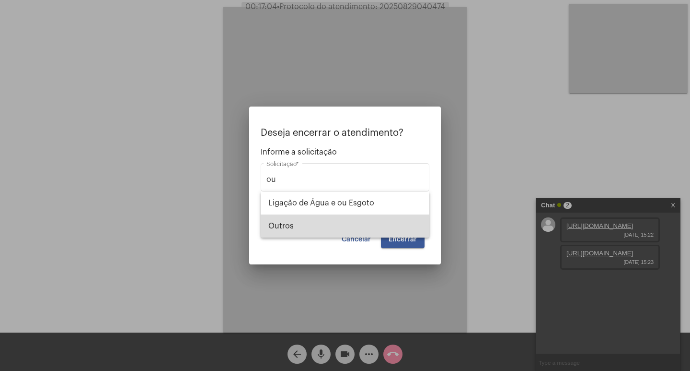
click at [285, 229] on span "Outros" at bounding box center [344, 225] width 153 height 23
type input "Outros"
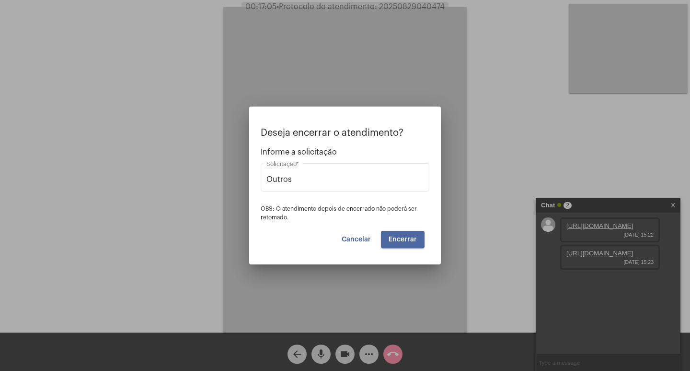
click at [421, 245] on button "Encerrar" at bounding box center [403, 239] width 44 height 17
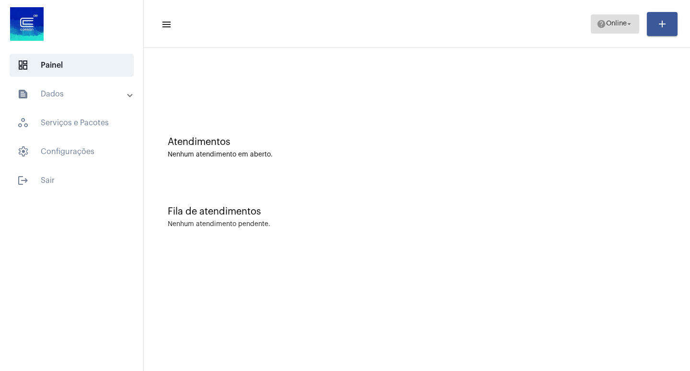
click at [613, 29] on span "help Online arrow_drop_down" at bounding box center [615, 23] width 37 height 17
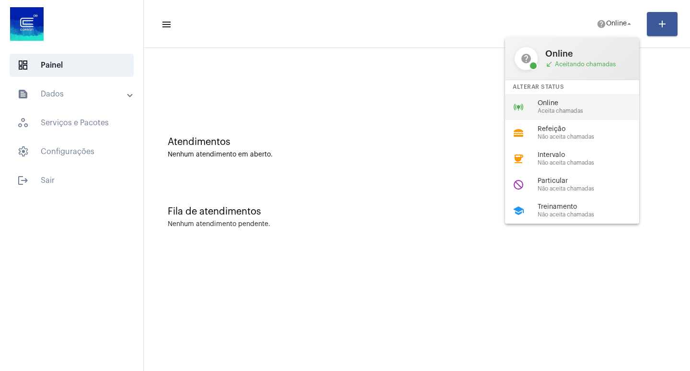
click at [592, 108] on span "Aceita chamadas" at bounding box center [592, 111] width 109 height 6
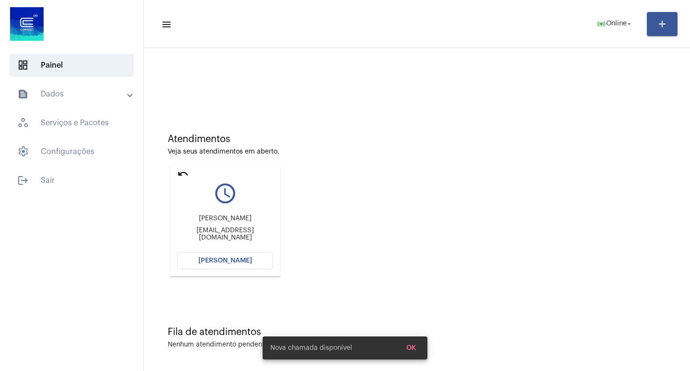
scroll to position [4, 0]
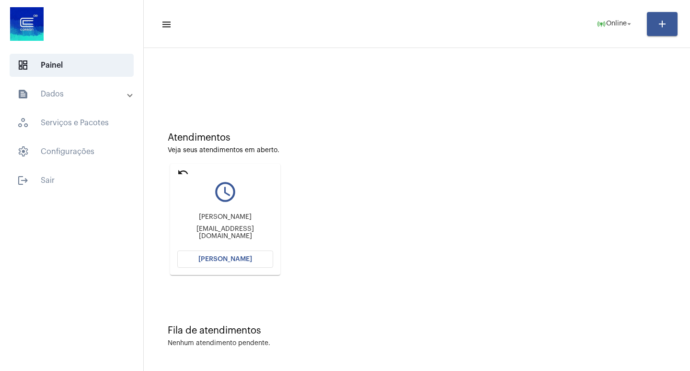
click at [235, 267] on button "[PERSON_NAME]" at bounding box center [225, 258] width 96 height 17
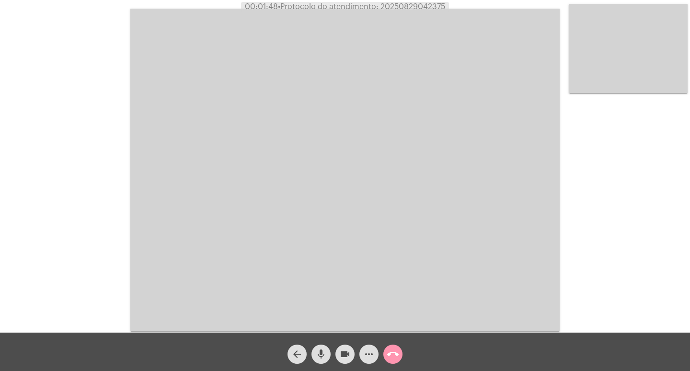
click at [339, 352] on button "videocam" at bounding box center [345, 353] width 19 height 19
click at [342, 351] on mat-icon "videocam_off" at bounding box center [345, 354] width 12 height 12
click at [346, 353] on mat-icon "videocam" at bounding box center [345, 354] width 12 height 12
click at [338, 350] on button "videocam_off" at bounding box center [345, 353] width 19 height 19
click at [433, 5] on span "• Protocolo do atendimento: 20250829042375" at bounding box center [362, 7] width 167 height 8
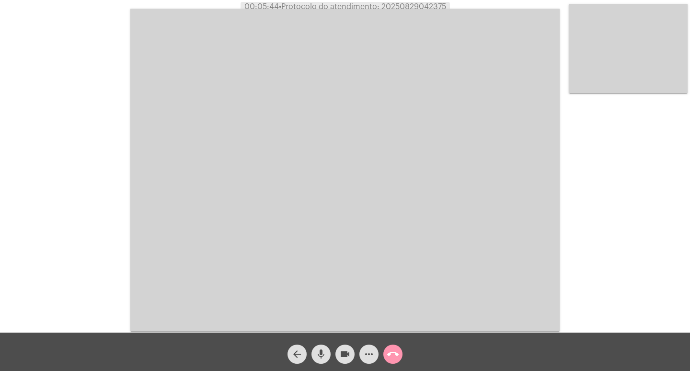
click at [433, 5] on span "• Protocolo do atendimento: 20250829042375" at bounding box center [362, 7] width 167 height 8
click at [394, 359] on mat-icon "call_end" at bounding box center [393, 354] width 12 height 12
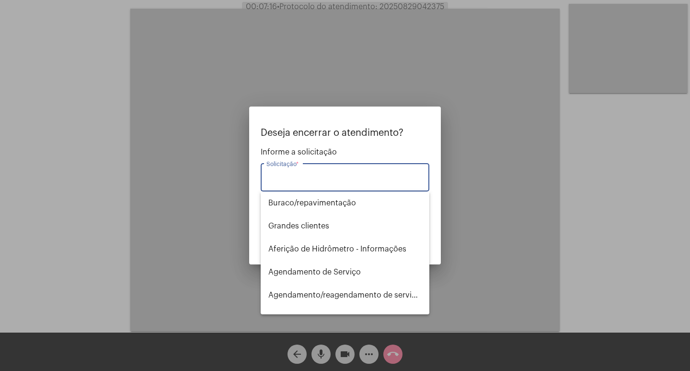
type input "l"
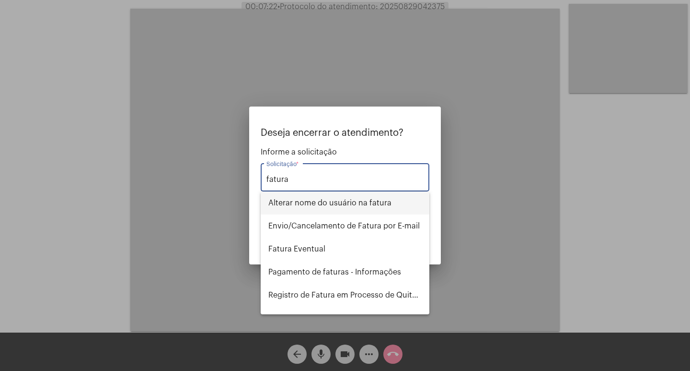
click at [372, 209] on span "Alterar nome do usuário na fatura" at bounding box center [344, 202] width 153 height 23
type input "Alterar nome do usuário na fatura"
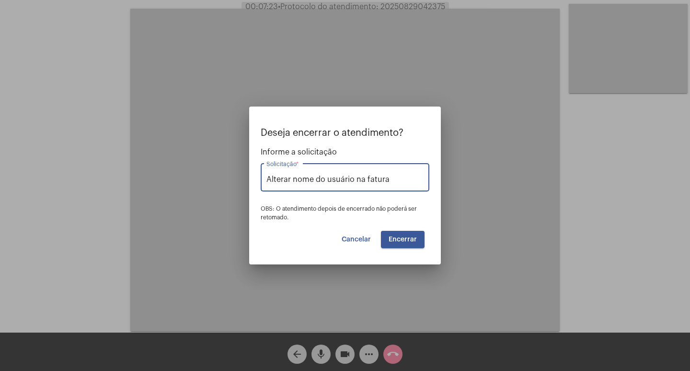
click at [413, 244] on button "Encerrar" at bounding box center [403, 239] width 44 height 17
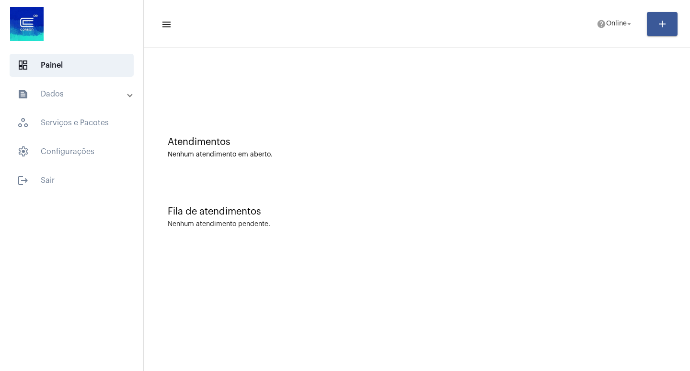
click at [592, 34] on mat-toolbar-row "menu help Online arrow_drop_down add" at bounding box center [417, 24] width 546 height 31
click at [604, 27] on span "help Online arrow_drop_down" at bounding box center [615, 23] width 37 height 17
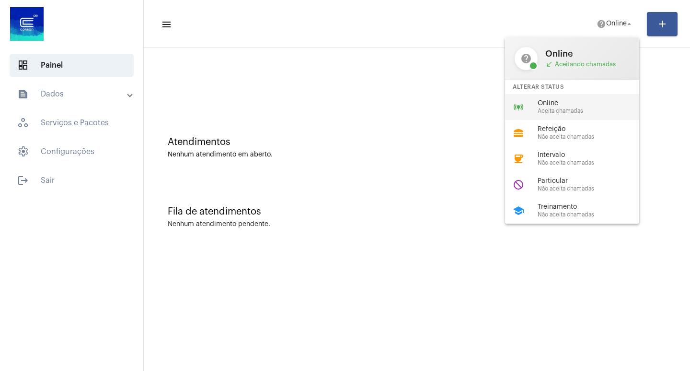
click at [571, 106] on span "Online" at bounding box center [592, 103] width 109 height 7
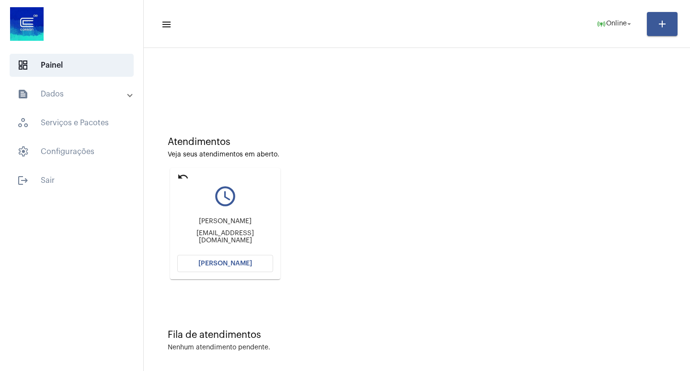
click at [247, 272] on mat-card "undo query_builder Luiz Henrique [EMAIL_ADDRESS][DOMAIN_NAME] [PERSON_NAME]" at bounding box center [225, 223] width 110 height 111
click at [258, 268] on button "[PERSON_NAME]" at bounding box center [225, 263] width 96 height 17
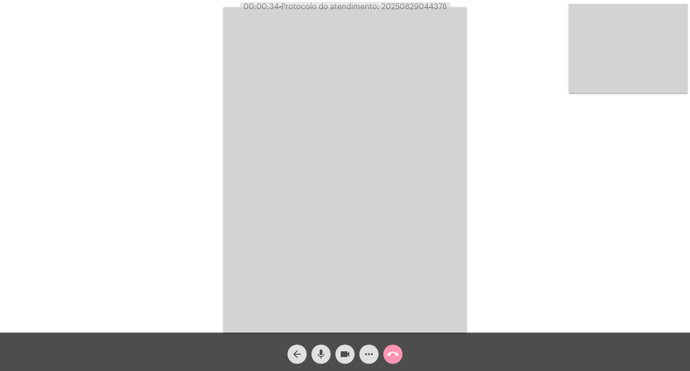
click at [420, 153] on video at bounding box center [345, 169] width 244 height 325
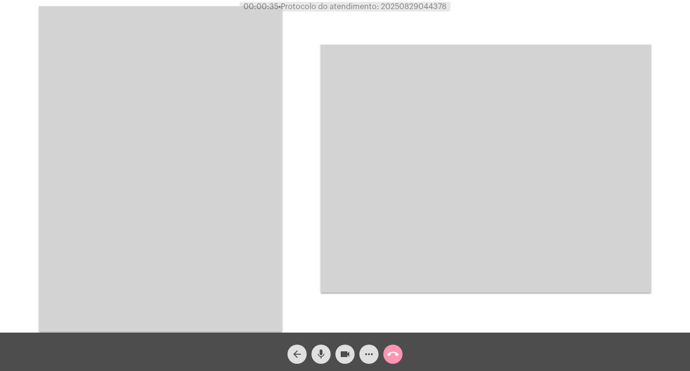
click at [349, 354] on mat-icon "videocam" at bounding box center [345, 354] width 12 height 12
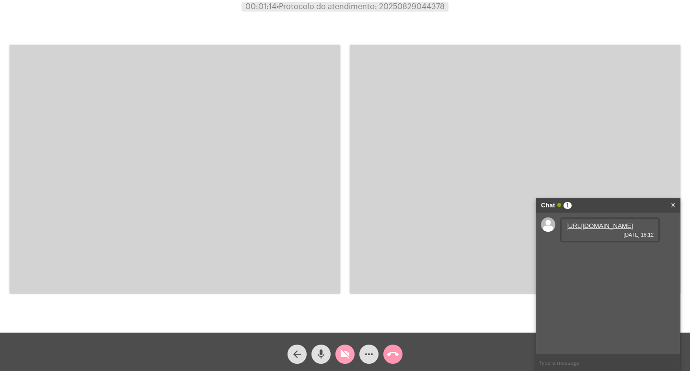
click at [349, 354] on mat-icon "videocam_off" at bounding box center [345, 354] width 12 height 12
click at [615, 229] on link "[URL][DOMAIN_NAME]" at bounding box center [600, 225] width 67 height 7
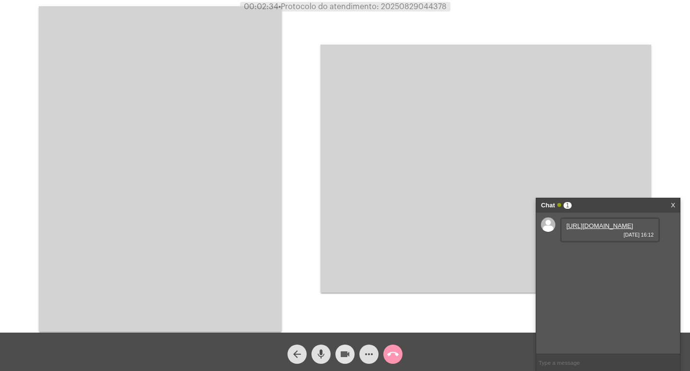
click at [349, 350] on mat-icon "videocam" at bounding box center [345, 354] width 12 height 12
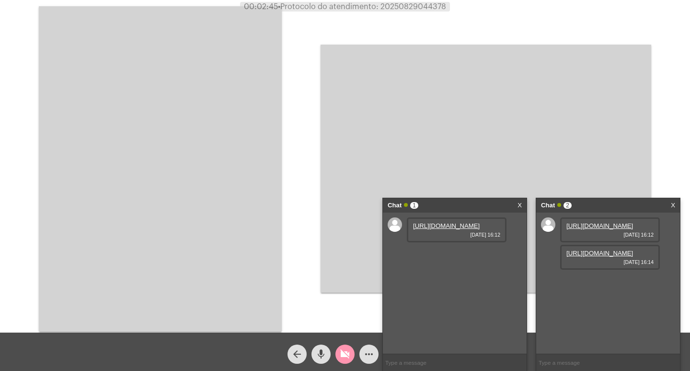
click at [480, 229] on link "[URL][DOMAIN_NAME]" at bounding box center [446, 225] width 67 height 7
click at [595, 256] on link "[URL][DOMAIN_NAME]" at bounding box center [600, 252] width 67 height 7
click at [524, 199] on div "Chat 1 X" at bounding box center [455, 205] width 144 height 14
click at [524, 202] on div "Chat 1 X" at bounding box center [455, 205] width 144 height 14
click at [522, 203] on div "Chat 1 X" at bounding box center [455, 205] width 144 height 14
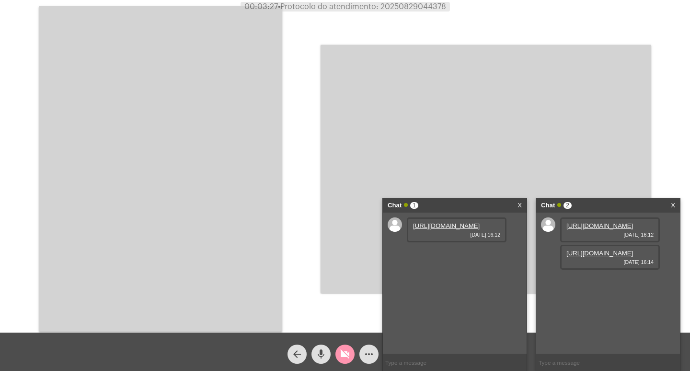
click at [678, 206] on div "Chat 2 X" at bounding box center [608, 205] width 144 height 14
click at [674, 206] on link "X" at bounding box center [673, 205] width 4 height 14
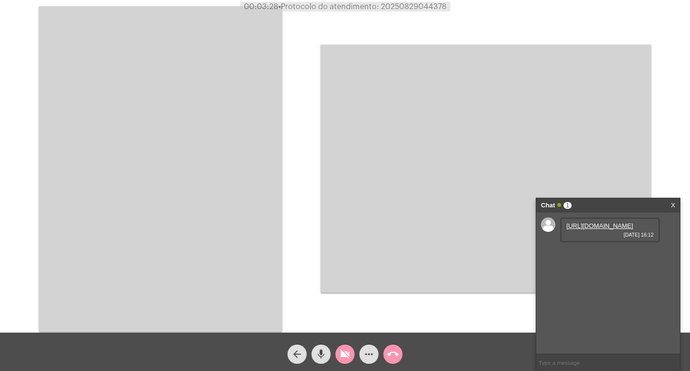
click at [674, 206] on link "X" at bounding box center [673, 205] width 4 height 14
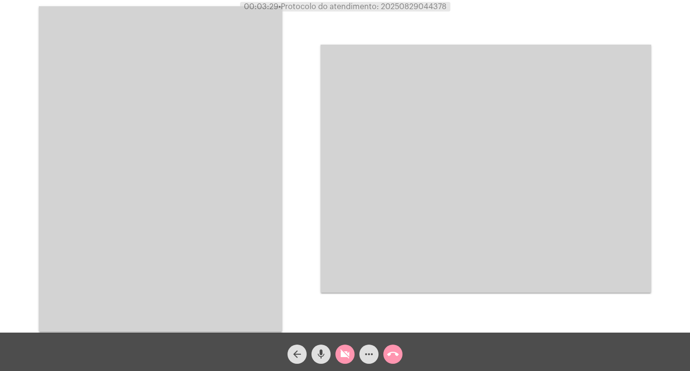
click at [342, 359] on mat-icon "videocam_off" at bounding box center [345, 354] width 12 height 12
click at [242, 207] on video at bounding box center [161, 168] width 244 height 325
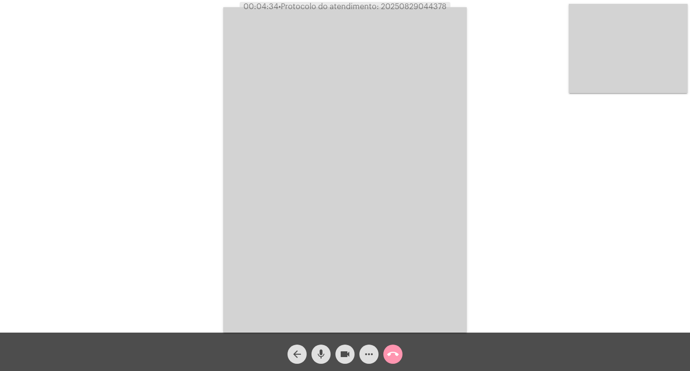
click at [333, 355] on div "videocam" at bounding box center [345, 351] width 24 height 24
click at [349, 358] on mat-icon "videocam_off" at bounding box center [345, 354] width 12 height 12
click at [393, 357] on mat-icon "call_end" at bounding box center [393, 354] width 12 height 12
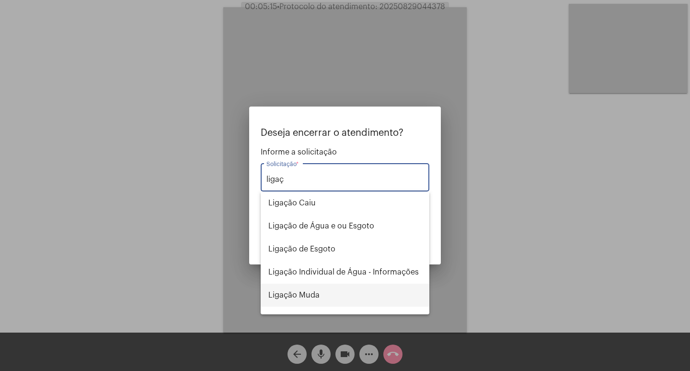
click at [364, 288] on span "Ligação Muda" at bounding box center [344, 294] width 153 height 23
type input "Ligação Muda"
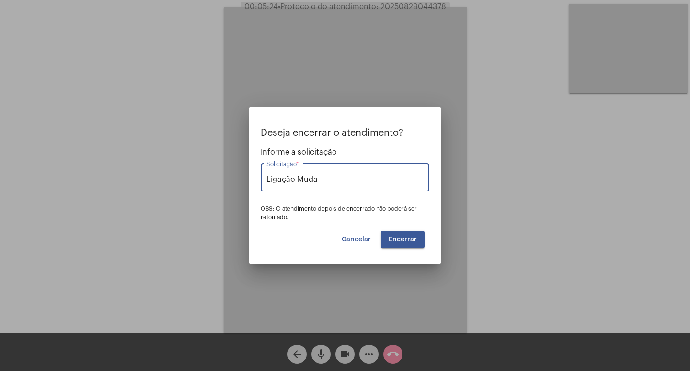
click at [403, 246] on button "Encerrar" at bounding box center [403, 239] width 44 height 17
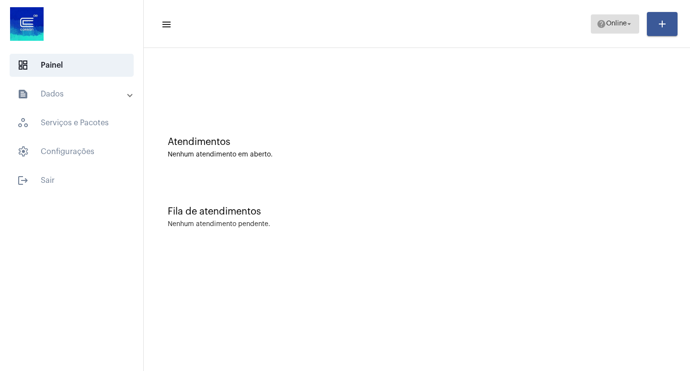
click at [606, 23] on span "Online" at bounding box center [616, 24] width 21 height 7
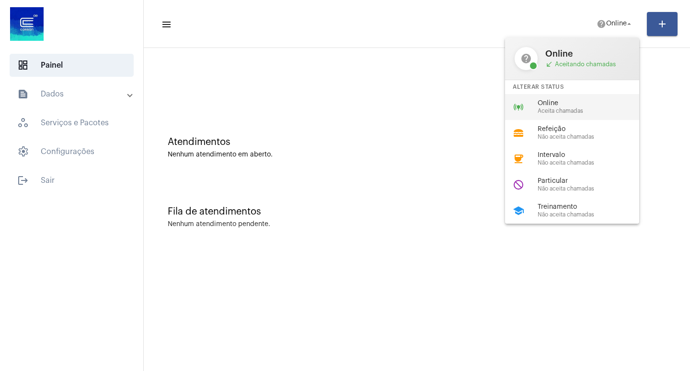
click at [590, 102] on span "Online" at bounding box center [592, 103] width 109 height 7
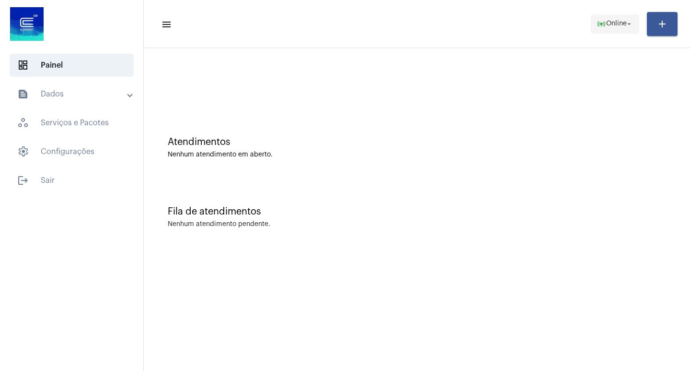
click at [597, 30] on span "online_prediction Online arrow_drop_down" at bounding box center [615, 23] width 37 height 17
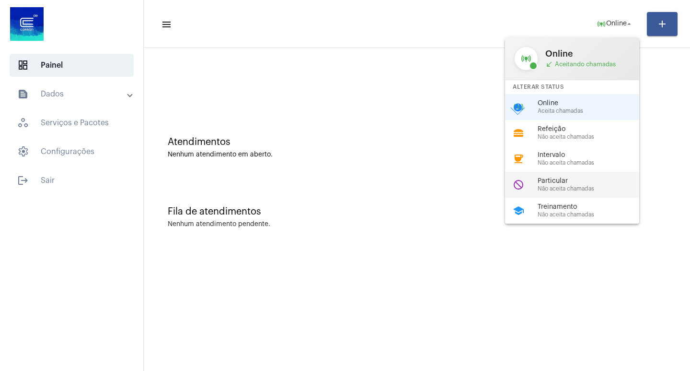
click at [572, 179] on span "Particular" at bounding box center [592, 180] width 109 height 7
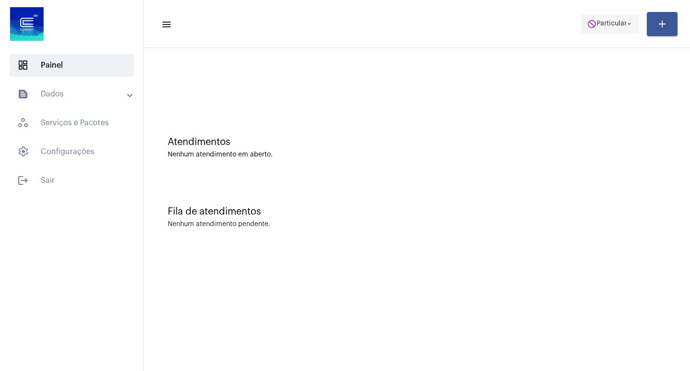
click at [608, 14] on button "do_not_disturb Particular arrow_drop_down" at bounding box center [610, 23] width 58 height 19
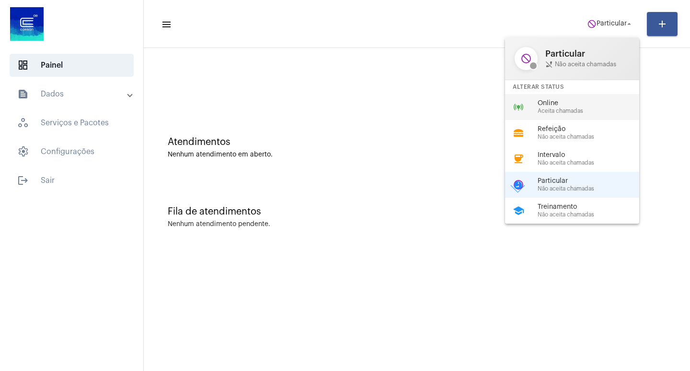
click at [588, 119] on div "online_prediction Online Aceita chamadas" at bounding box center [580, 107] width 150 height 26
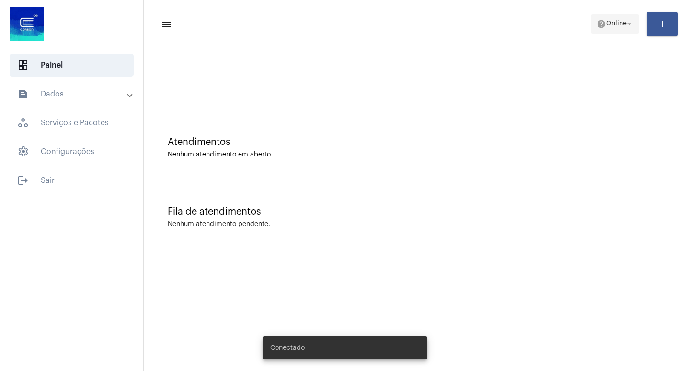
click at [613, 21] on span "Online" at bounding box center [616, 24] width 21 height 7
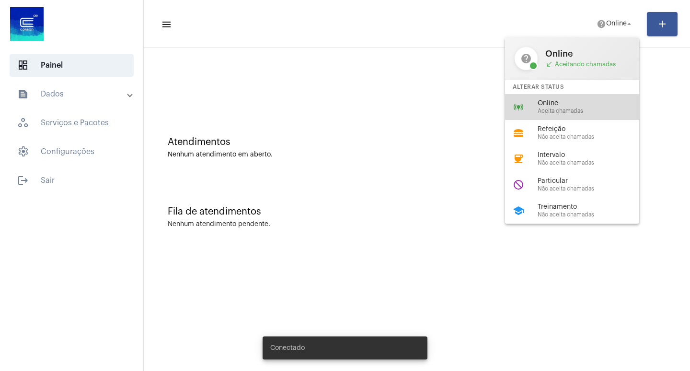
click at [620, 97] on div "online_prediction Online Aceita chamadas" at bounding box center [580, 107] width 150 height 26
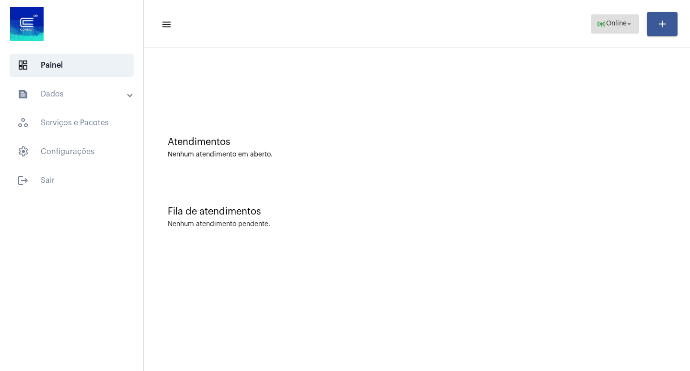
click at [623, 19] on span "online_prediction Online arrow_drop_down" at bounding box center [615, 23] width 37 height 17
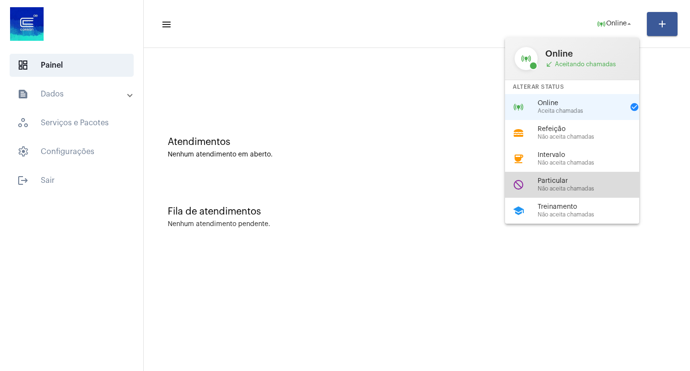
click at [578, 173] on div "do_not_disturb Particular Não aceita chamadas" at bounding box center [580, 185] width 150 height 26
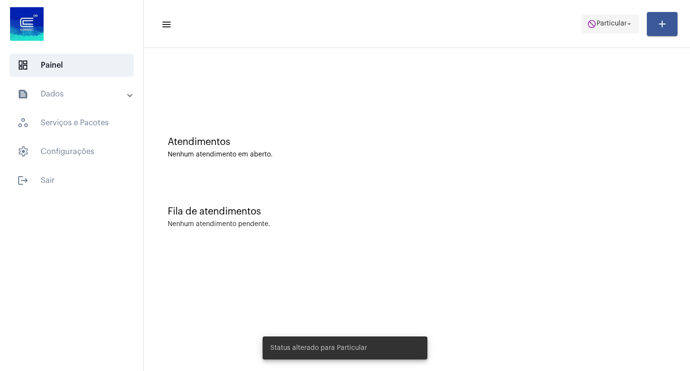
click at [591, 20] on mat-icon "do_not_disturb" at bounding box center [592, 24] width 10 height 10
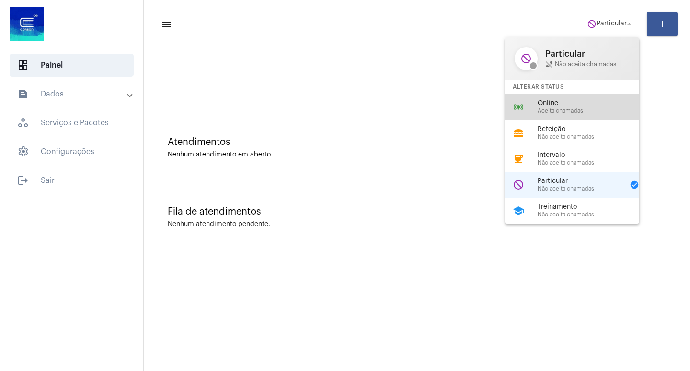
click at [537, 106] on div "online_prediction Online Aceita chamadas" at bounding box center [580, 107] width 150 height 26
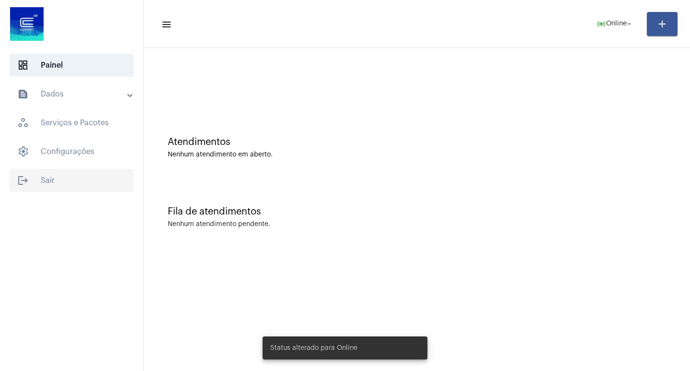
click at [130, 178] on span "logout Sair" at bounding box center [72, 180] width 124 height 23
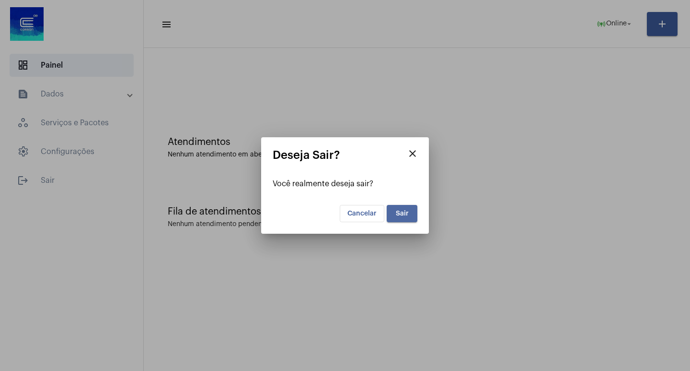
click at [399, 216] on span "Sair" at bounding box center [402, 213] width 13 height 7
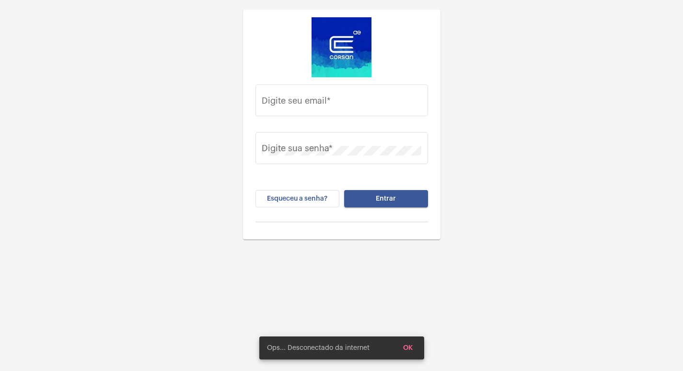
type input "[EMAIL_ADDRESS][DOMAIN_NAME]"
